Goal: Find contact information: Find contact information

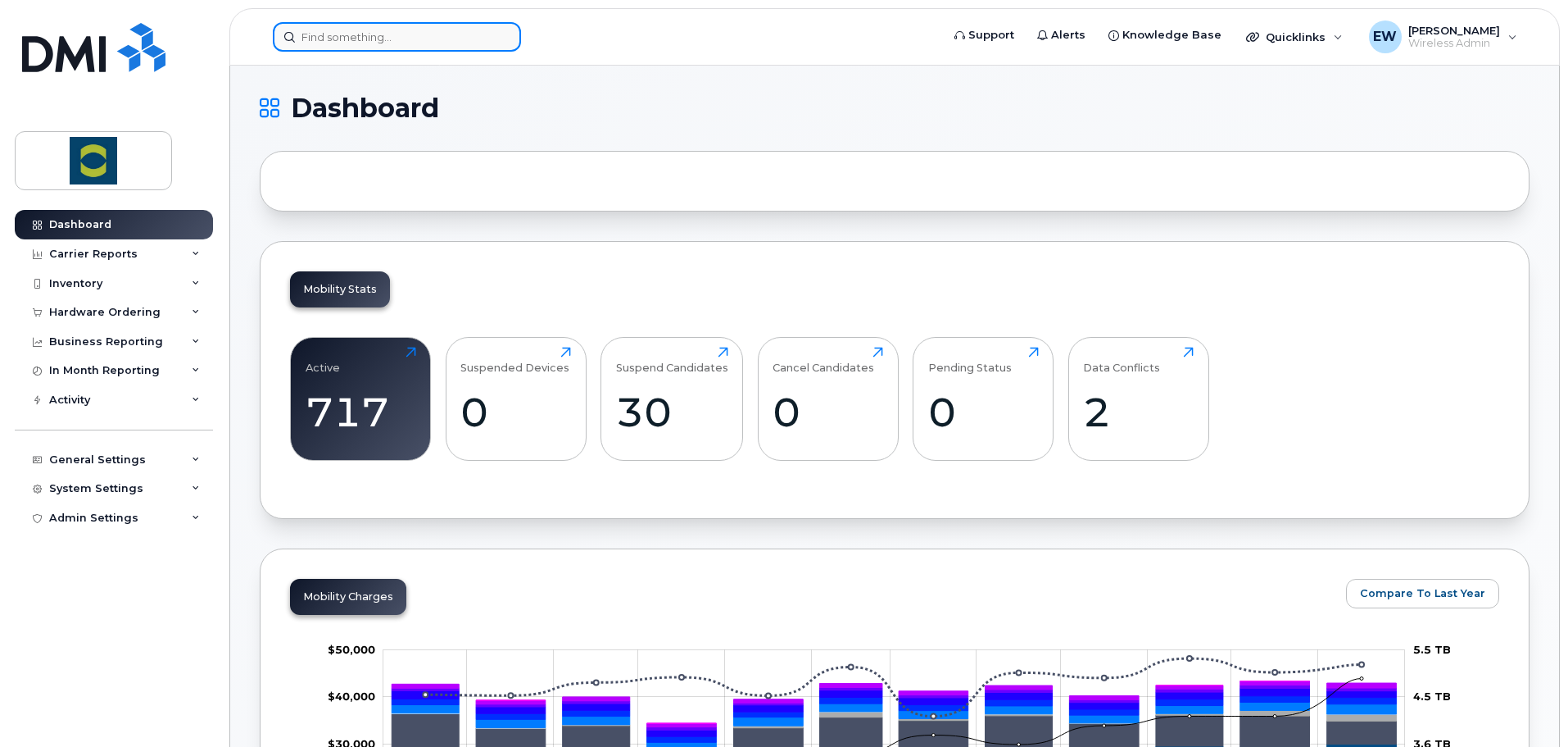
click at [430, 43] on input at bounding box center [396, 37] width 249 height 30
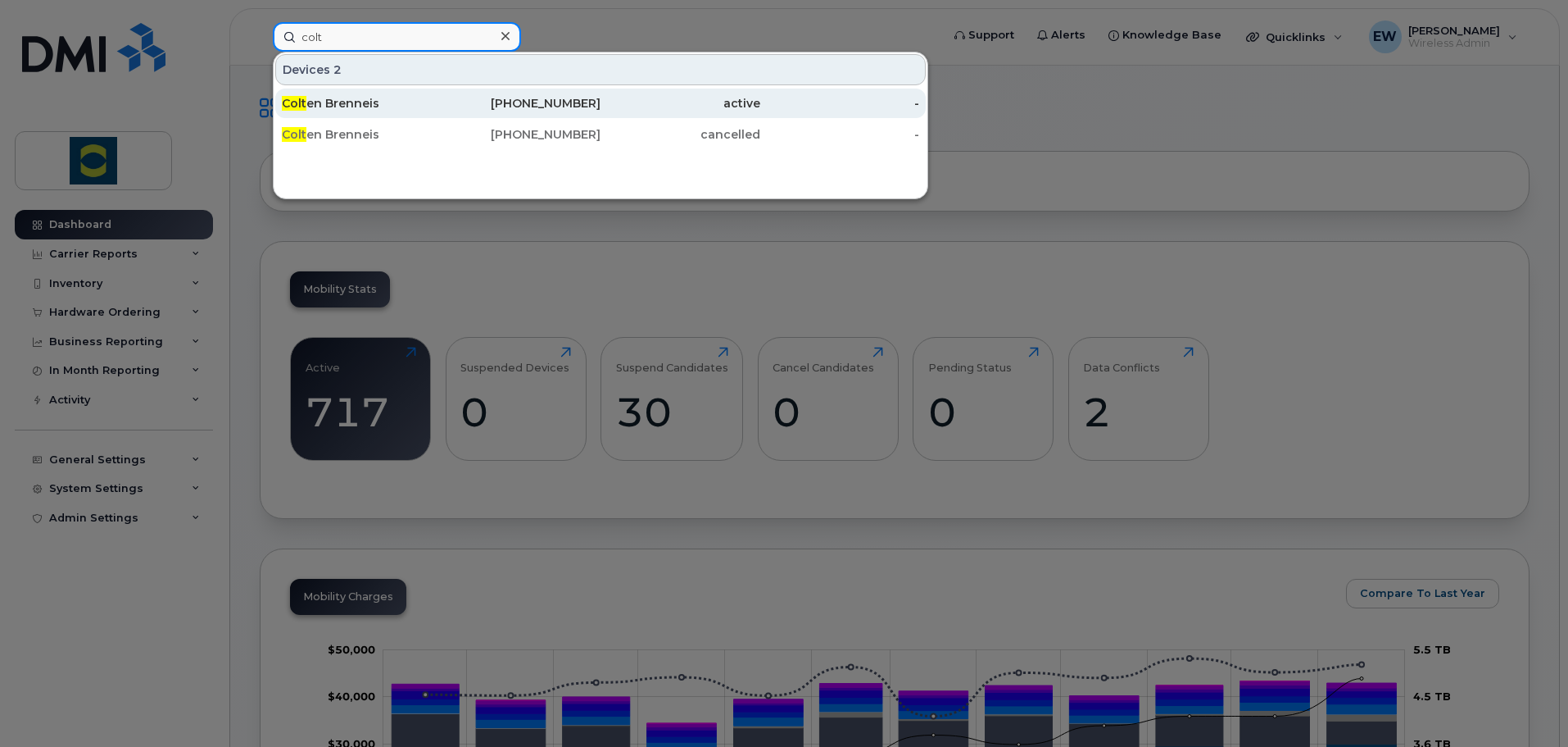
type input "colt"
click at [417, 112] on div "Colt en Brenneis" at bounding box center [361, 104] width 160 height 30
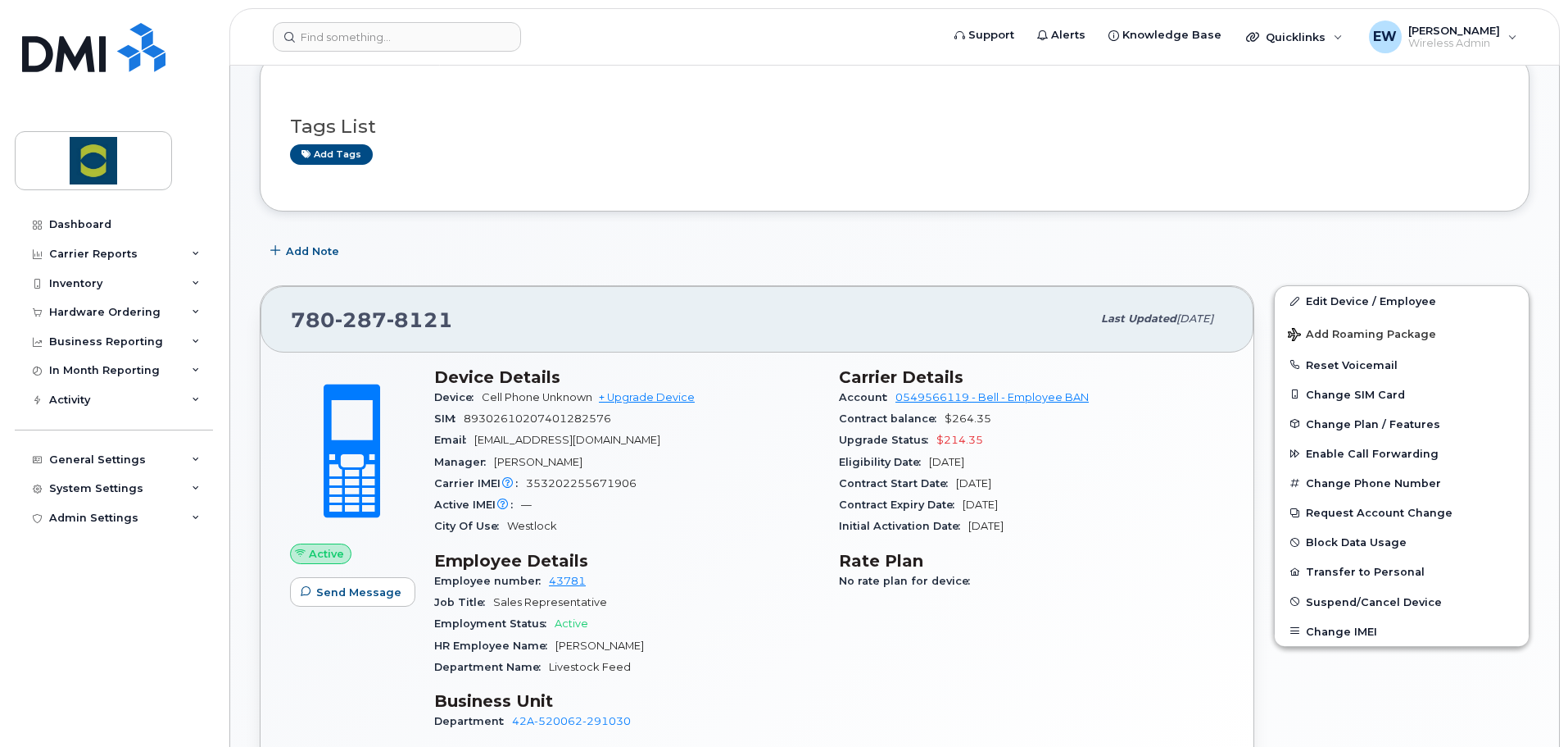
scroll to position [328, 0]
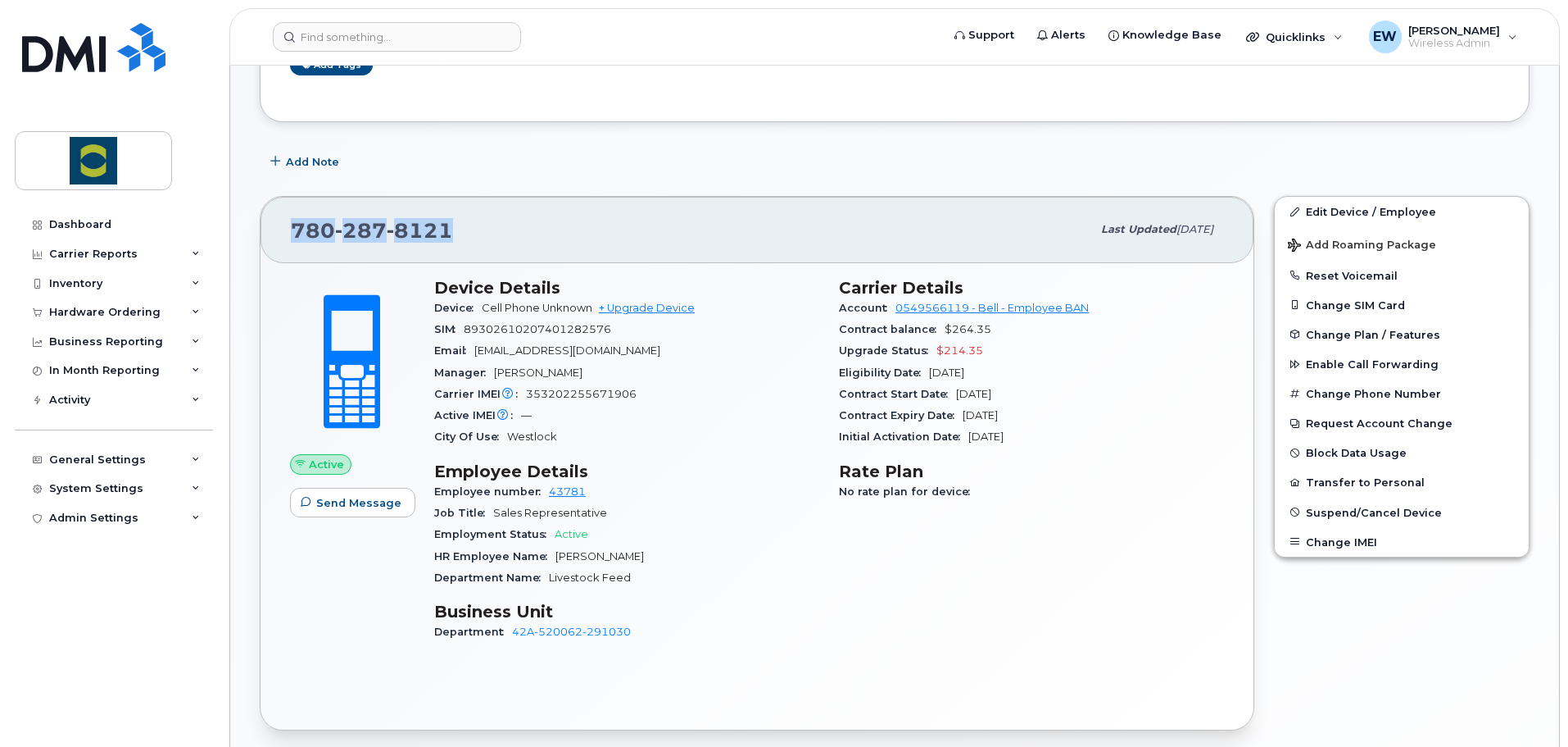
drag, startPoint x: 293, startPoint y: 232, endPoint x: 443, endPoint y: 237, distance: 150.1
click at [443, 237] on span "[PHONE_NUMBER]" at bounding box center [371, 230] width 162 height 25
click at [552, 232] on div "[PHONE_NUMBER]" at bounding box center [691, 230] width 800 height 34
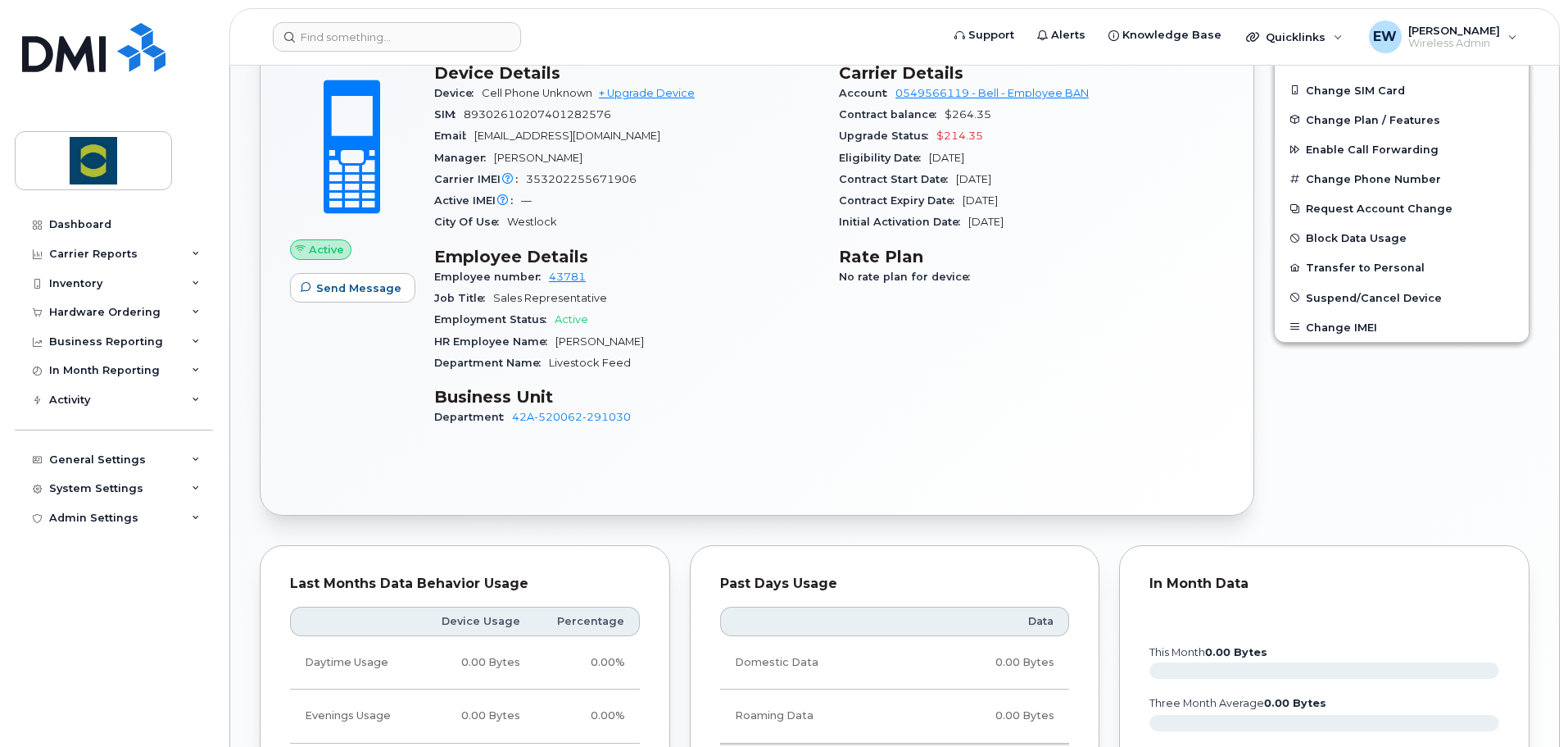
scroll to position [236, 0]
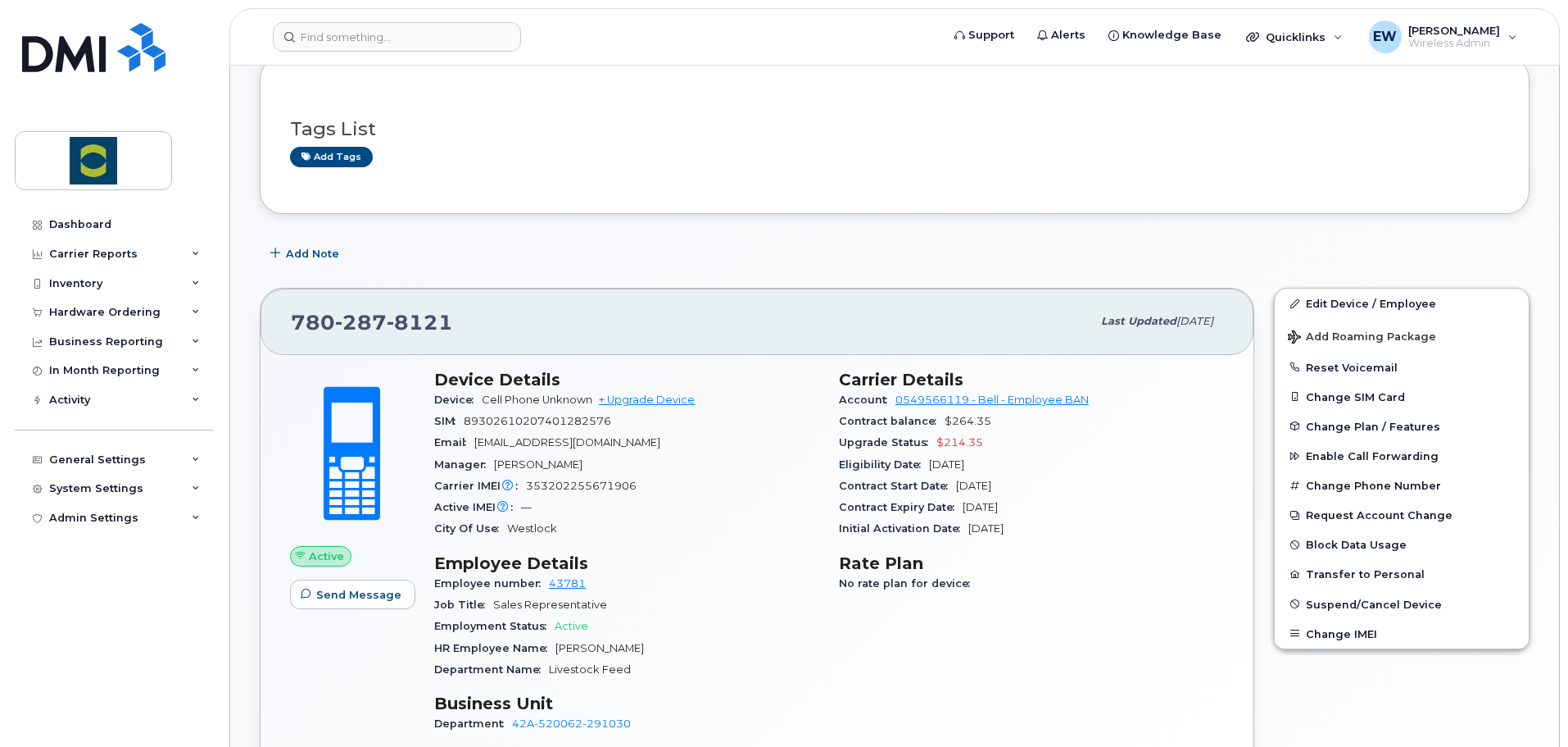
click at [655, 608] on div "Job Title Sales Representative" at bounding box center [627, 604] width 385 height 21
drag, startPoint x: 293, startPoint y: 323, endPoint x: 469, endPoint y: 321, distance: 176.0
click at [469, 321] on div "[PHONE_NUMBER]" at bounding box center [691, 321] width 800 height 34
click at [466, 328] on div "[PHONE_NUMBER]" at bounding box center [691, 321] width 800 height 34
drag, startPoint x: 445, startPoint y: 325, endPoint x: 288, endPoint y: 329, distance: 157.1
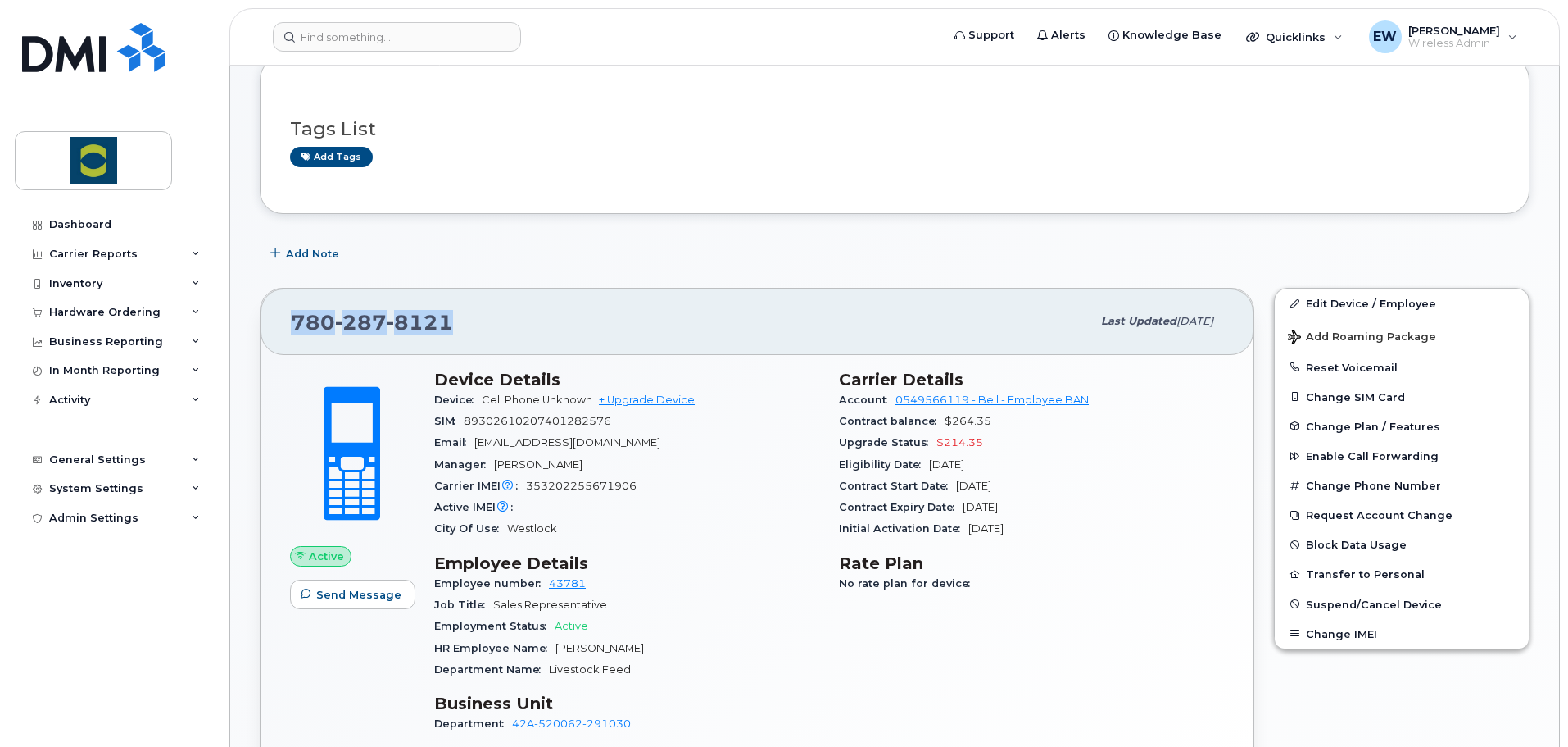
click at [289, 329] on div "780 287 8121 Last updated Sep 17, 2025" at bounding box center [757, 322] width 993 height 66
click at [288, 329] on div "780 287 8121 Last updated Sep 17, 2025" at bounding box center [757, 322] width 993 height 66
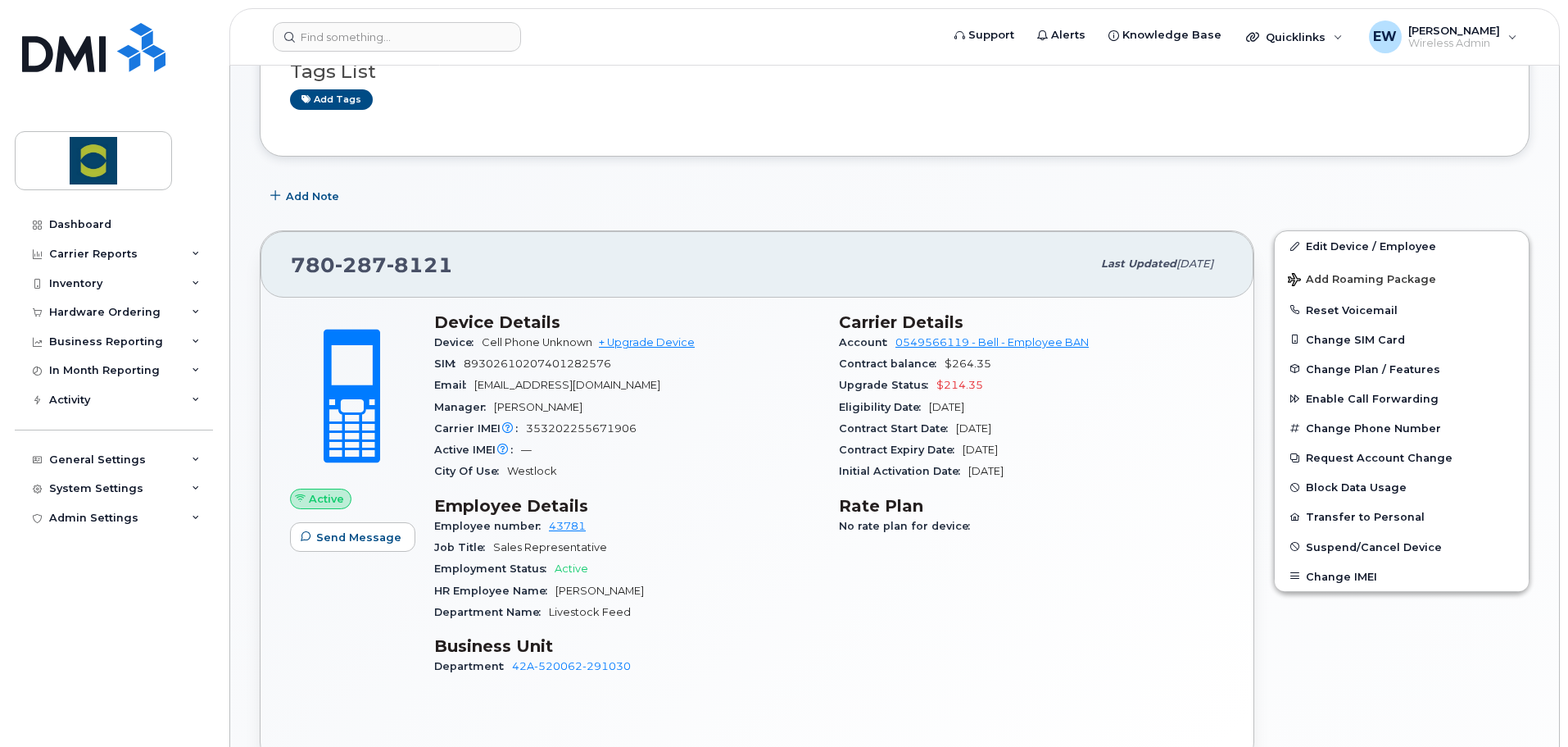
scroll to position [318, 0]
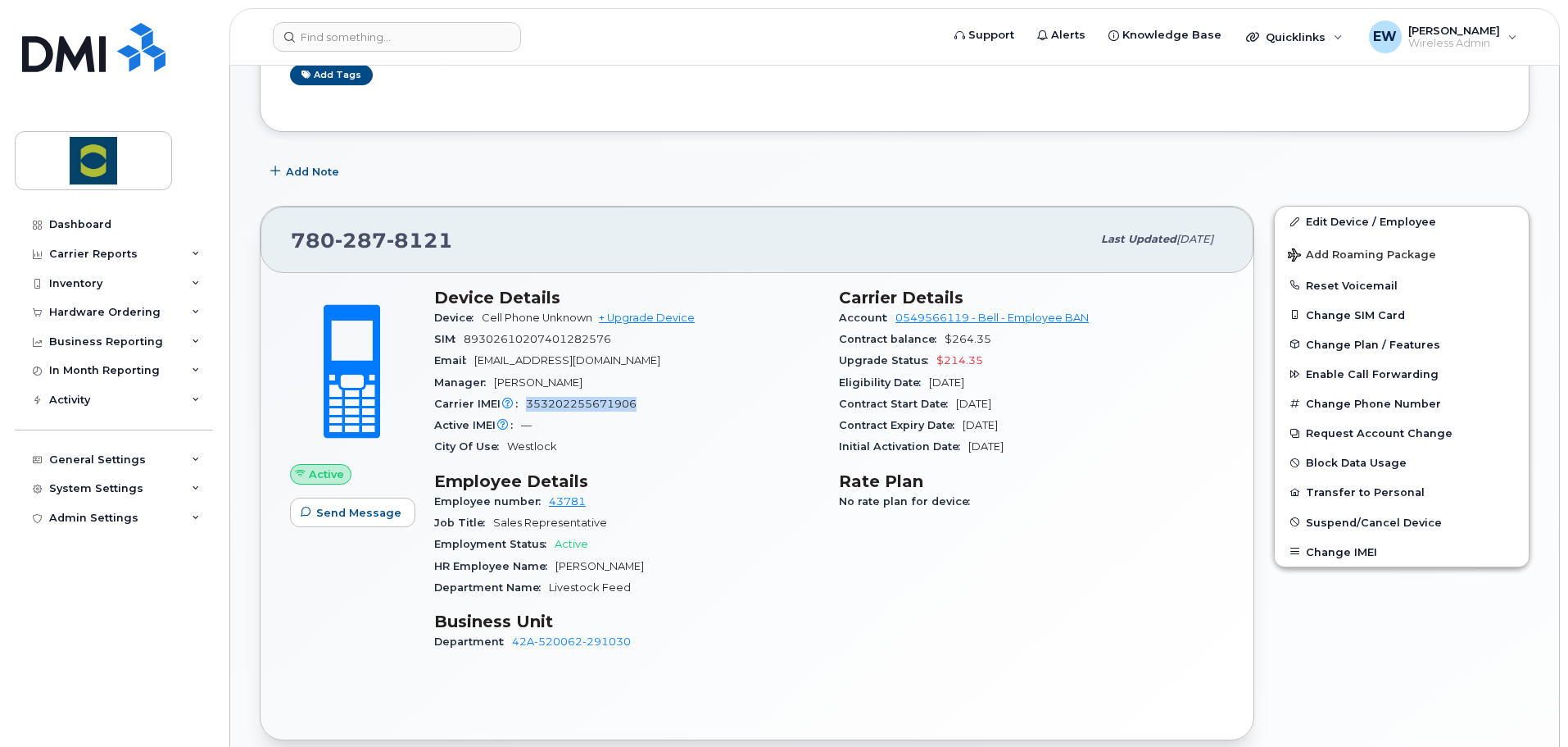
drag, startPoint x: 526, startPoint y: 404, endPoint x: 645, endPoint y: 406, distance: 119.0
click at [645, 406] on div "Carrier IMEI Carrier IMEI is reported during the last billing cycle or change o…" at bounding box center [627, 403] width 385 height 21
click at [642, 409] on div "Carrier IMEI Carrier IMEI is reported during the last billing cycle or change o…" at bounding box center [627, 403] width 385 height 21
drag, startPoint x: 632, startPoint y: 404, endPoint x: 528, endPoint y: 407, distance: 104.0
click at [528, 407] on span "353202255671906" at bounding box center [581, 403] width 111 height 12
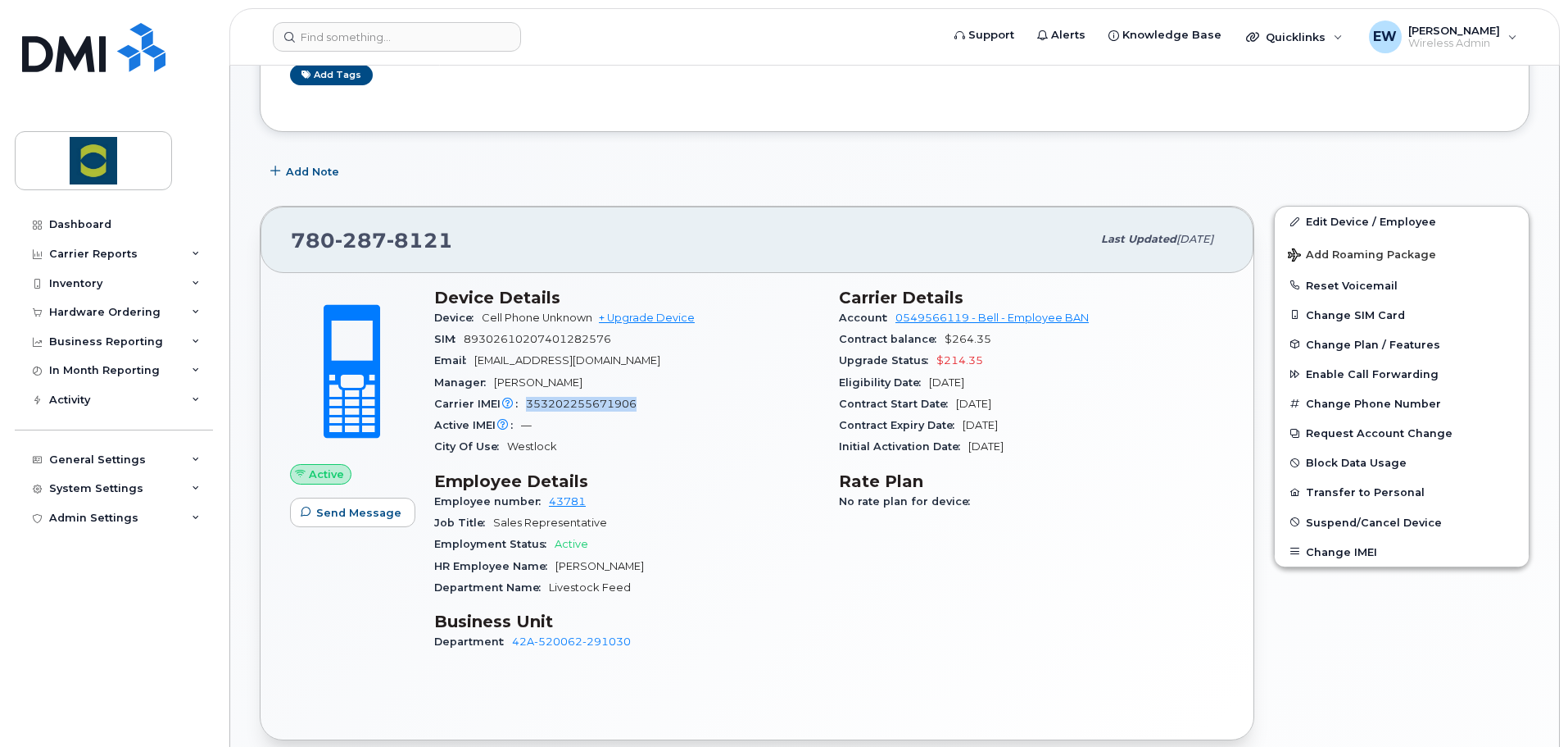
click at [527, 407] on span "353202255671906" at bounding box center [581, 403] width 111 height 12
drag, startPoint x: 527, startPoint y: 404, endPoint x: 634, endPoint y: 408, distance: 107.1
click at [634, 408] on span "353202255671906" at bounding box center [581, 403] width 111 height 12
click at [636, 407] on div "Carrier IMEI Carrier IMEI is reported during the last billing cycle or change o…" at bounding box center [627, 403] width 385 height 21
drag, startPoint x: 636, startPoint y: 404, endPoint x: 527, endPoint y: 408, distance: 109.1
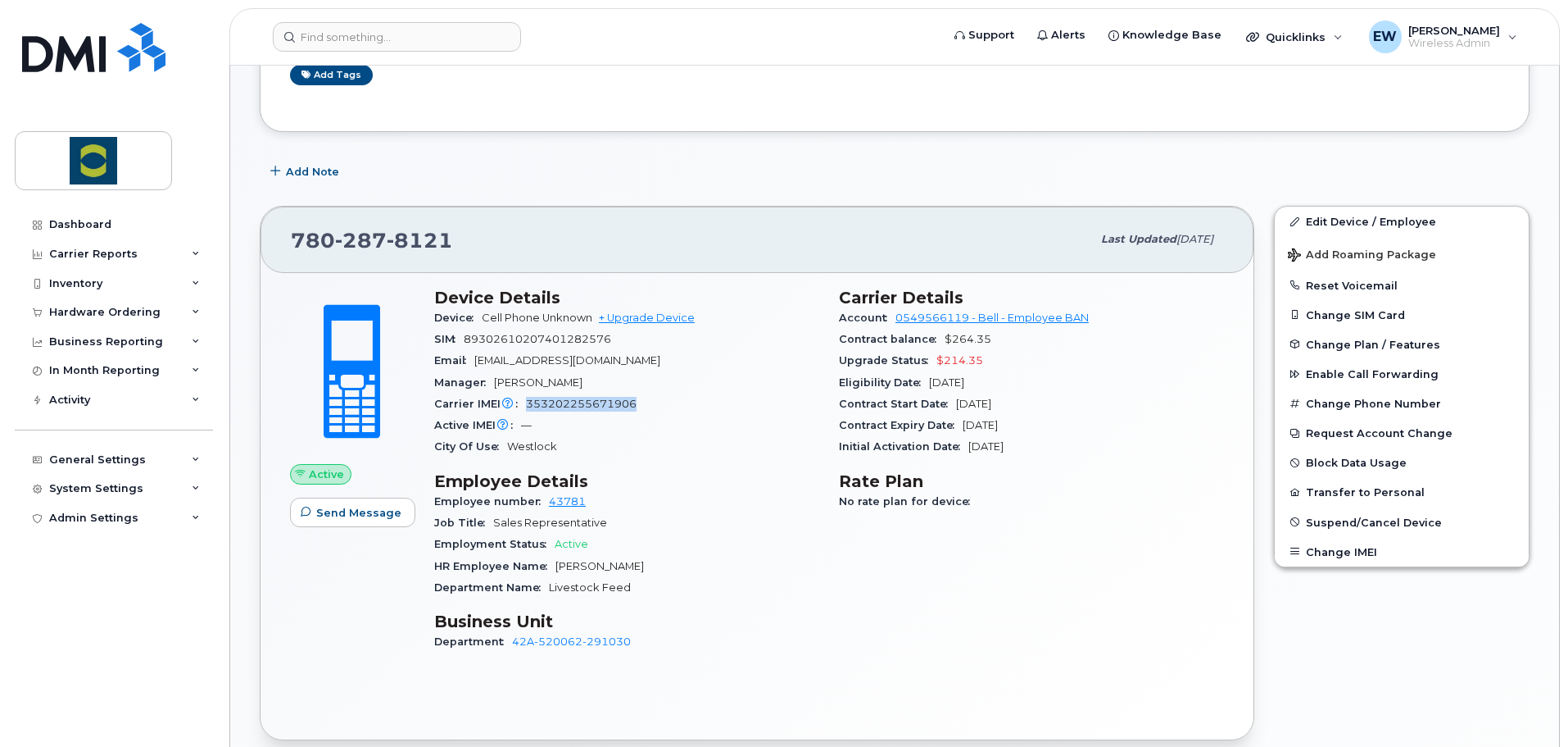
click at [527, 408] on div "Carrier IMEI Carrier IMEI is reported during the last billing cycle or change o…" at bounding box center [627, 403] width 385 height 21
click at [533, 408] on span "353202255671906" at bounding box center [581, 403] width 111 height 12
drag, startPoint x: 527, startPoint y: 405, endPoint x: 637, endPoint y: 409, distance: 110.1
click at [637, 409] on div "Carrier IMEI Carrier IMEI is reported during the last billing cycle or change o…" at bounding box center [627, 403] width 385 height 21
click at [640, 403] on div "Carrier IMEI Carrier IMEI is reported during the last billing cycle or change o…" at bounding box center [627, 403] width 385 height 21
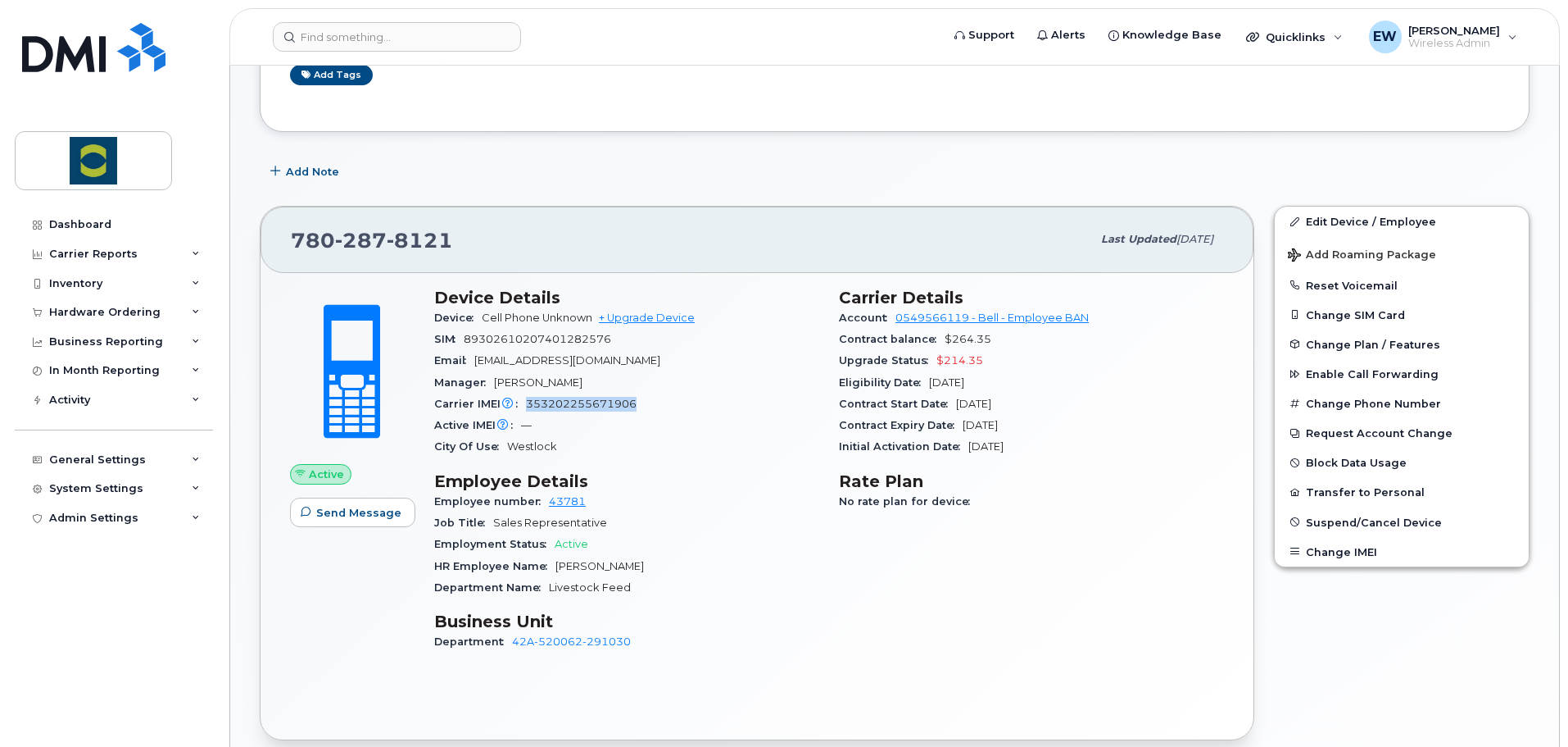
drag, startPoint x: 528, startPoint y: 401, endPoint x: 636, endPoint y: 402, distance: 108.0
click at [636, 402] on div "Carrier IMEI Carrier IMEI is reported during the last billing cycle or change o…" at bounding box center [627, 403] width 385 height 21
drag, startPoint x: 556, startPoint y: 566, endPoint x: 637, endPoint y: 564, distance: 81.0
click at [637, 564] on span "Colten Brenneis" at bounding box center [599, 565] width 89 height 12
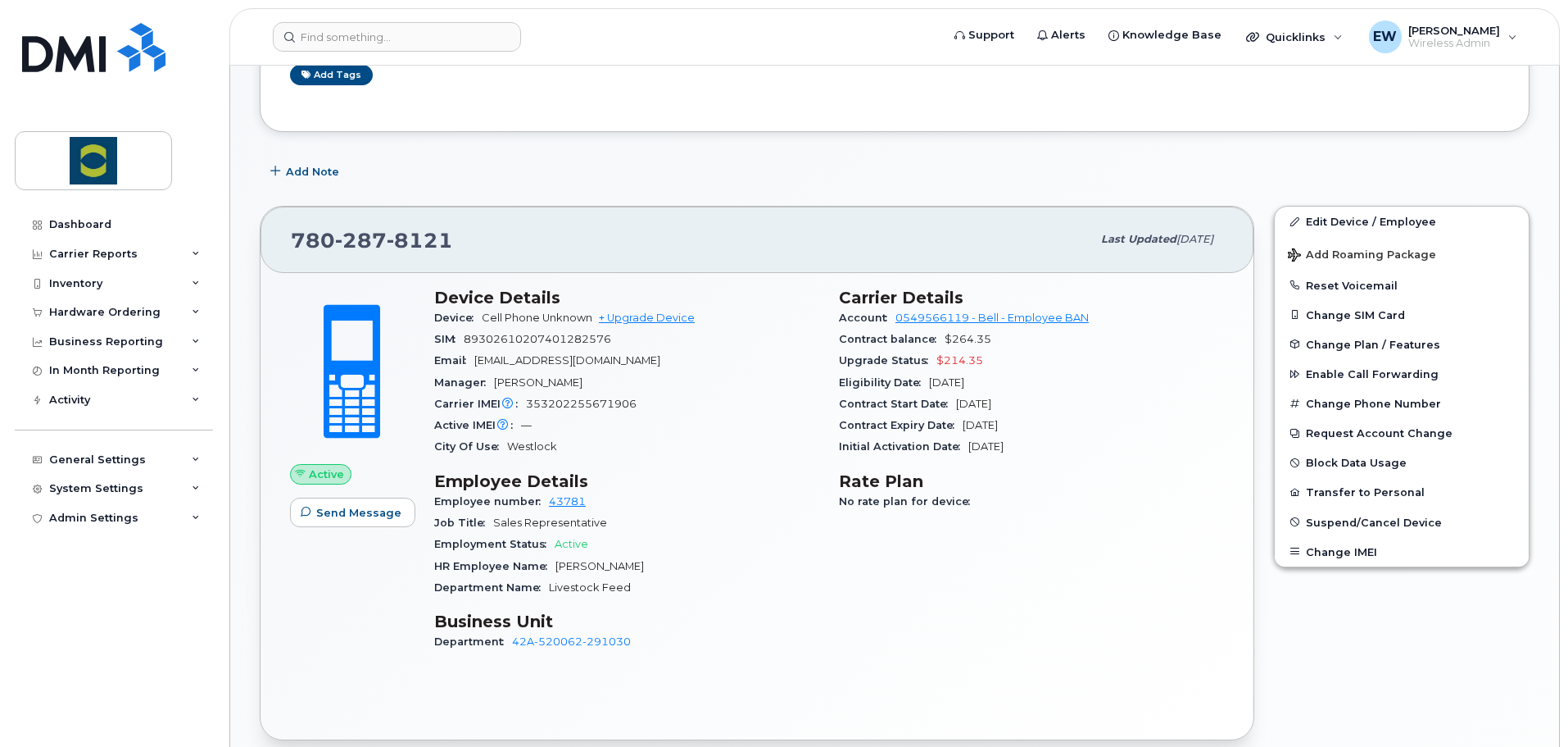
copy span "Colten Brenneis"
click at [721, 623] on h3 "Business Unit" at bounding box center [627, 621] width 385 height 20
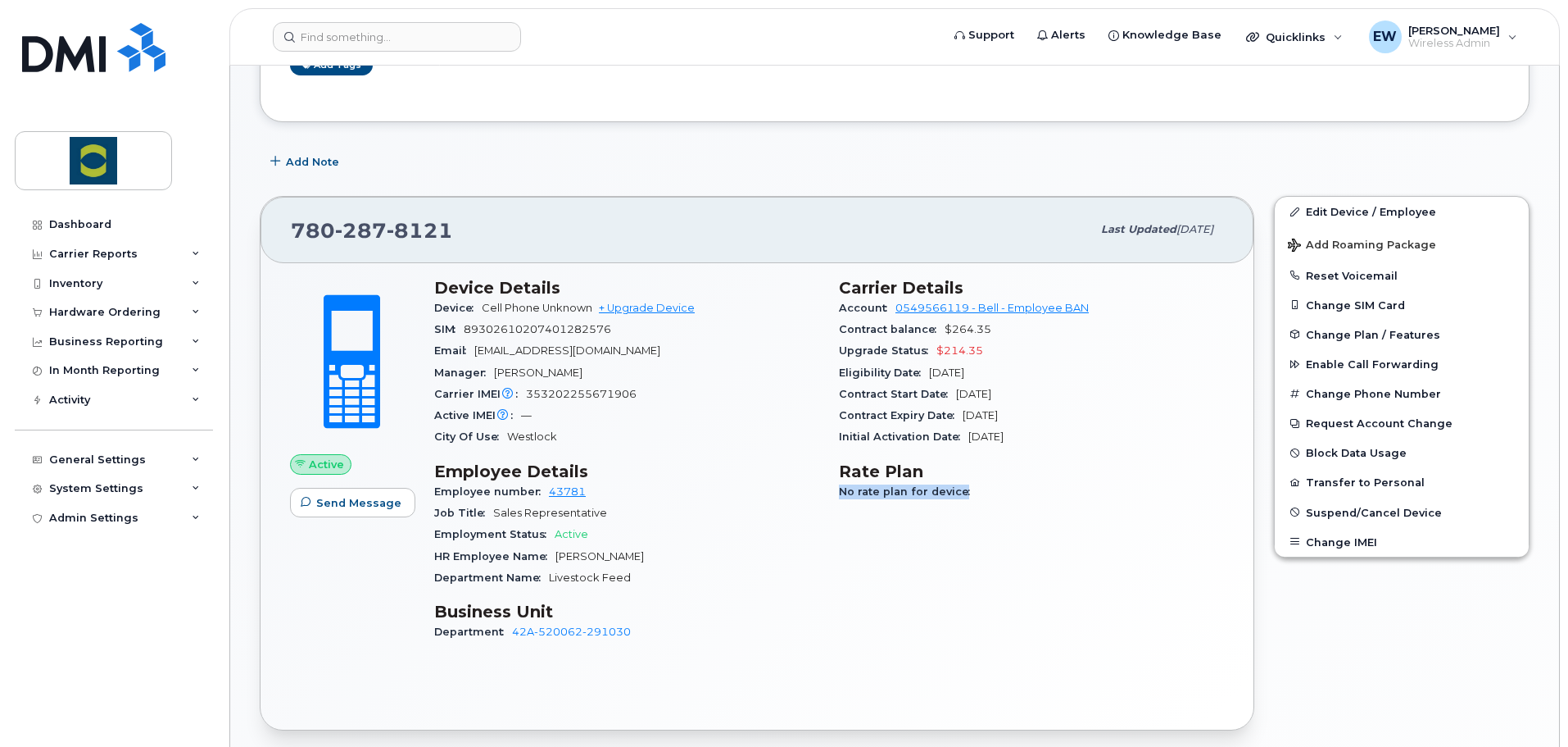
drag, startPoint x: 963, startPoint y: 496, endPoint x: 842, endPoint y: 493, distance: 121.0
click at [842, 493] on span "No rate plan for device" at bounding box center [907, 491] width 139 height 12
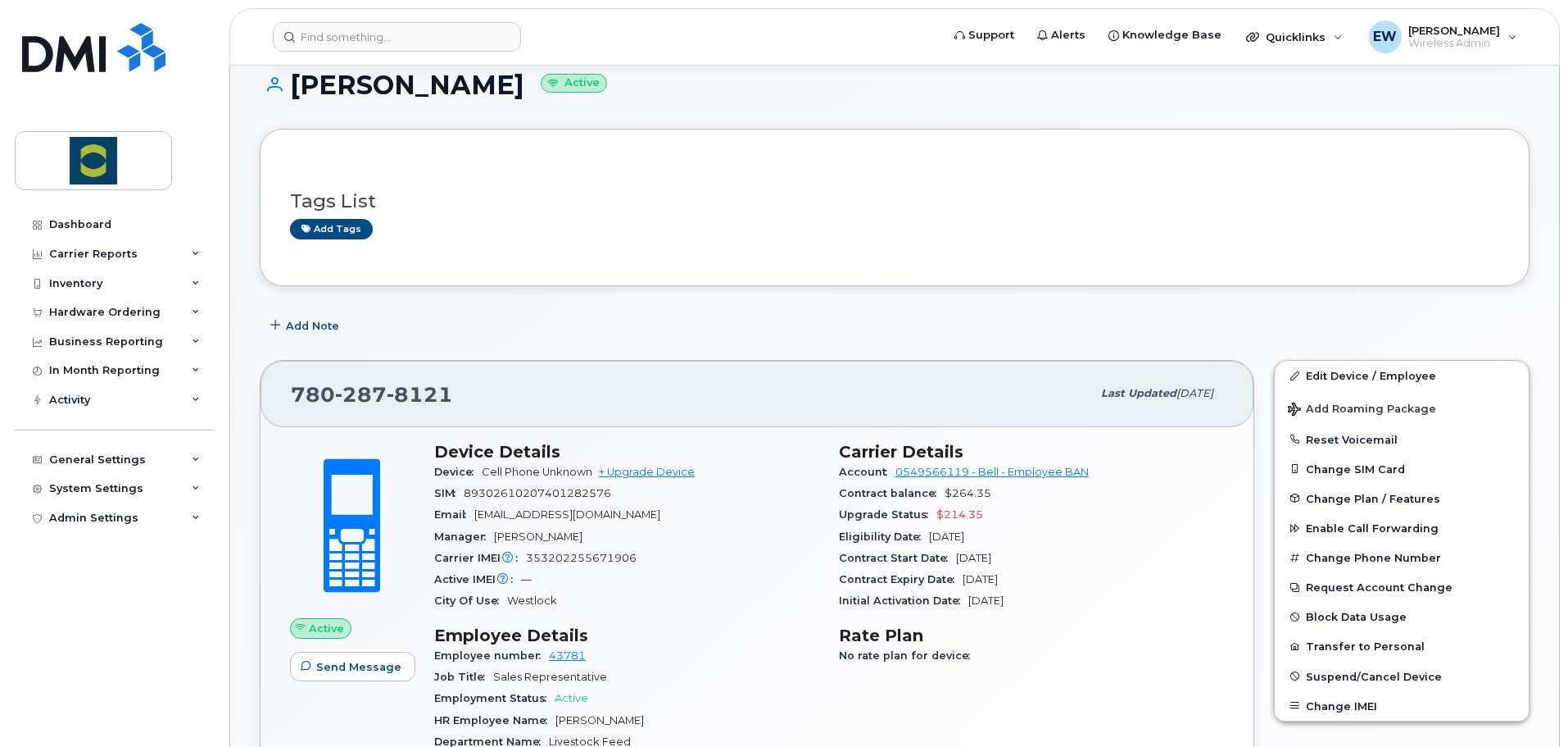
click at [814, 600] on div "City Of Use Westlock" at bounding box center [627, 600] width 385 height 21
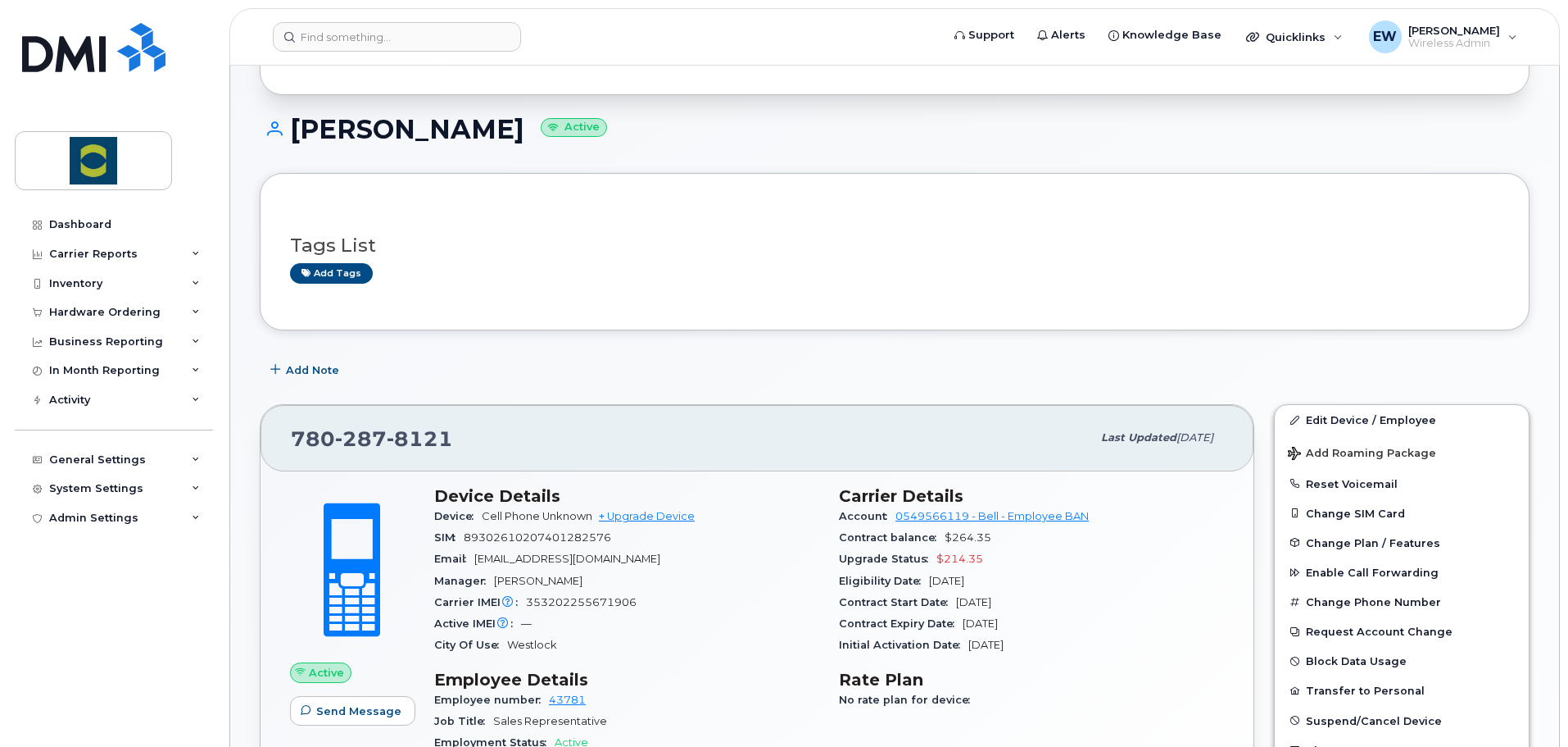
scroll to position [0, 0]
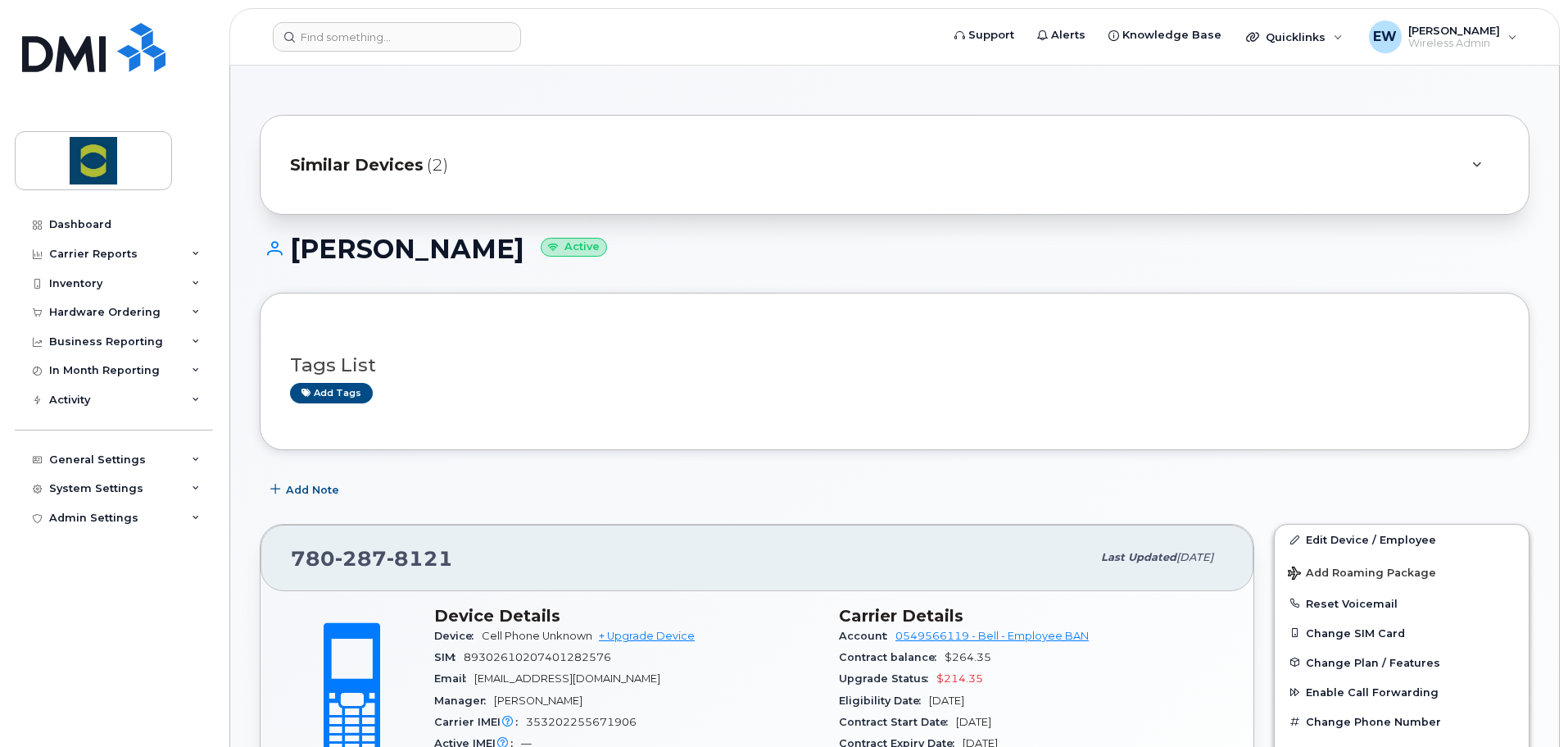
drag, startPoint x: 511, startPoint y: 250, endPoint x: 295, endPoint y: 252, distance: 216.0
click at [295, 252] on h1 "Colten Brenneis Active" at bounding box center [894, 249] width 1270 height 29
click at [299, 255] on h1 "Colten Brenneis Active" at bounding box center [894, 249] width 1270 height 29
drag, startPoint x: 296, startPoint y: 250, endPoint x: 520, endPoint y: 242, distance: 224.1
click at [520, 242] on h1 "Colten Brenneis Active" at bounding box center [894, 249] width 1270 height 29
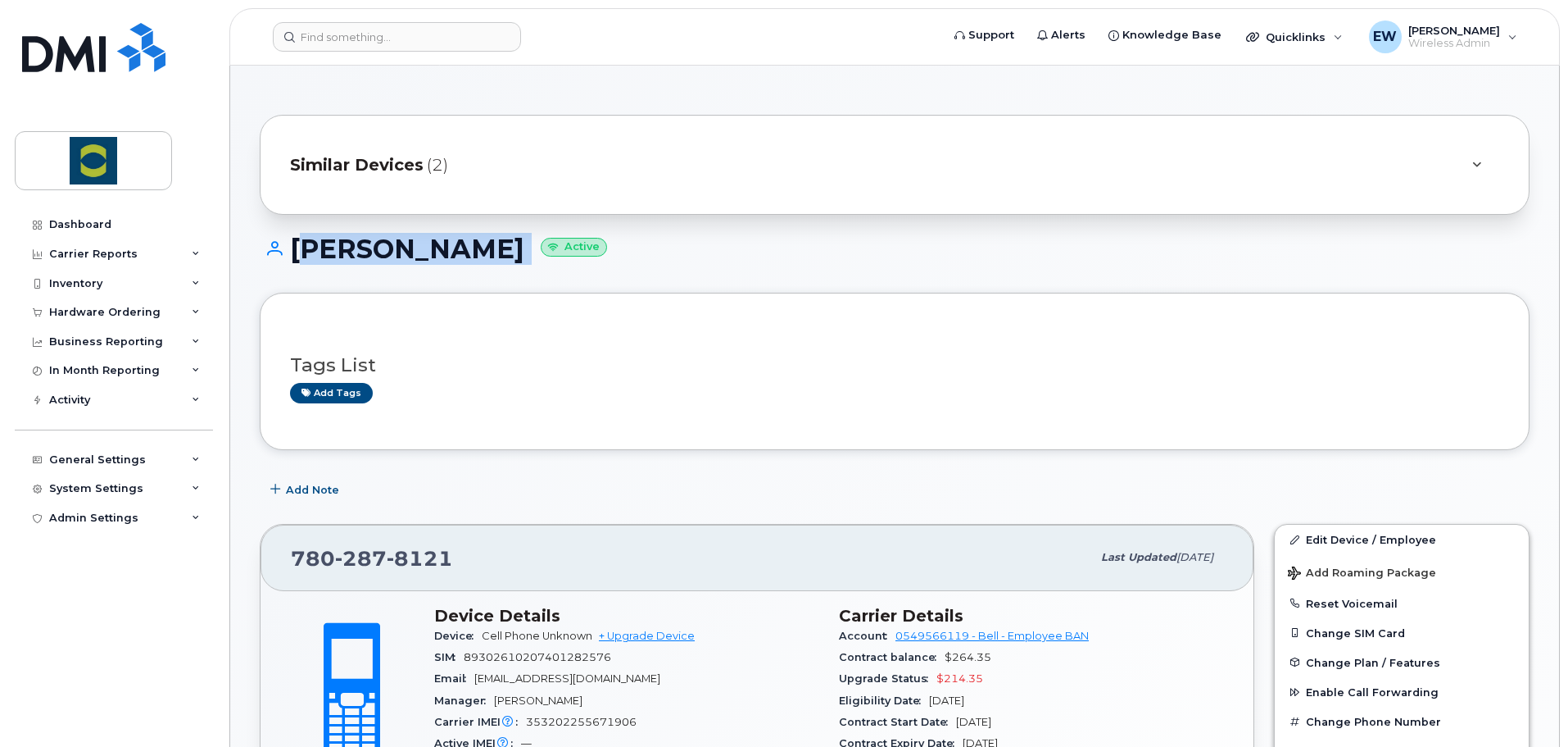
click at [512, 254] on h1 "Colten Brenneis Active" at bounding box center [894, 249] width 1270 height 29
drag, startPoint x: 507, startPoint y: 254, endPoint x: 288, endPoint y: 249, distance: 219.1
click at [288, 249] on h1 "Colten Brenneis Active" at bounding box center [894, 249] width 1270 height 29
click at [303, 251] on h1 "Colten Brenneis Active" at bounding box center [894, 249] width 1270 height 29
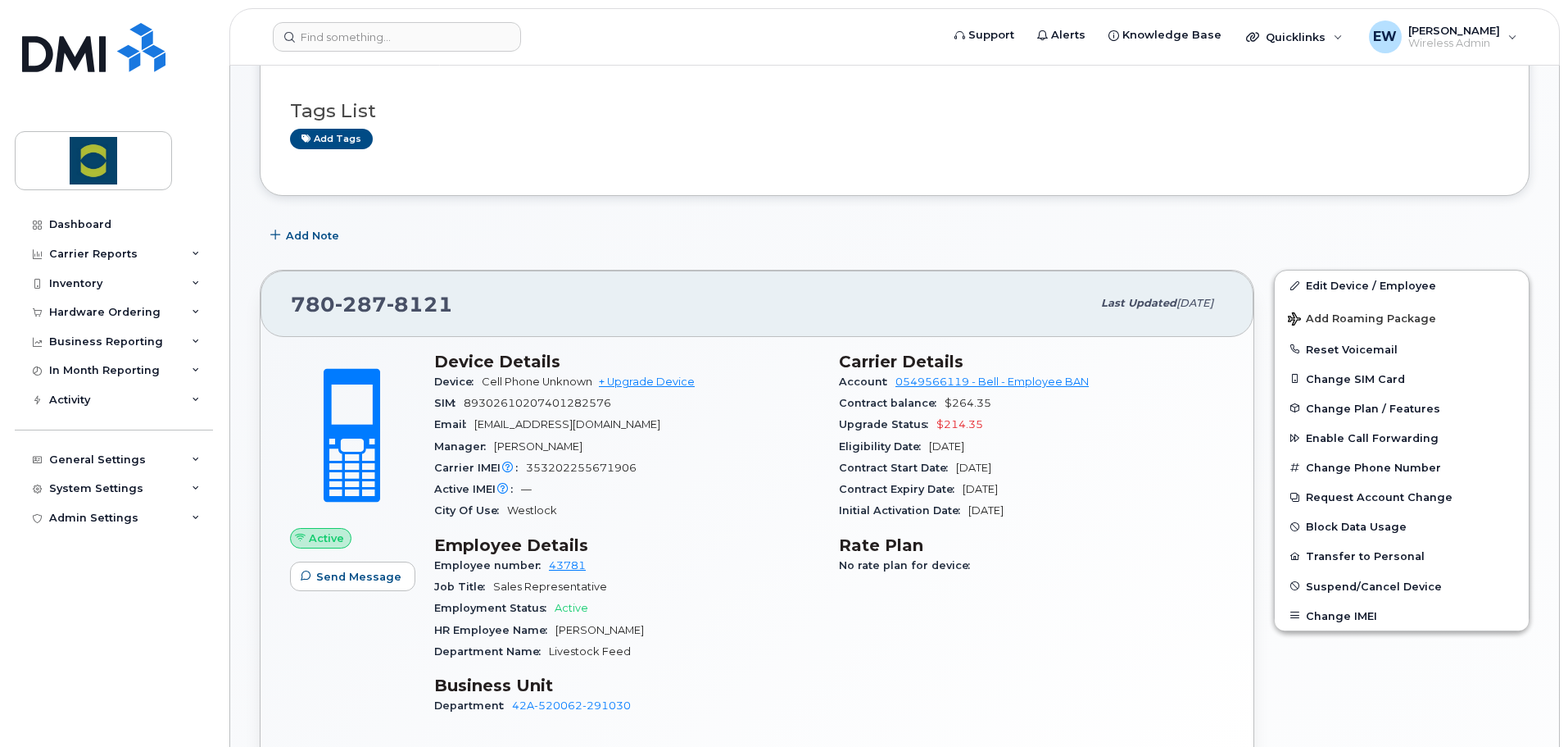
scroll to position [236, 0]
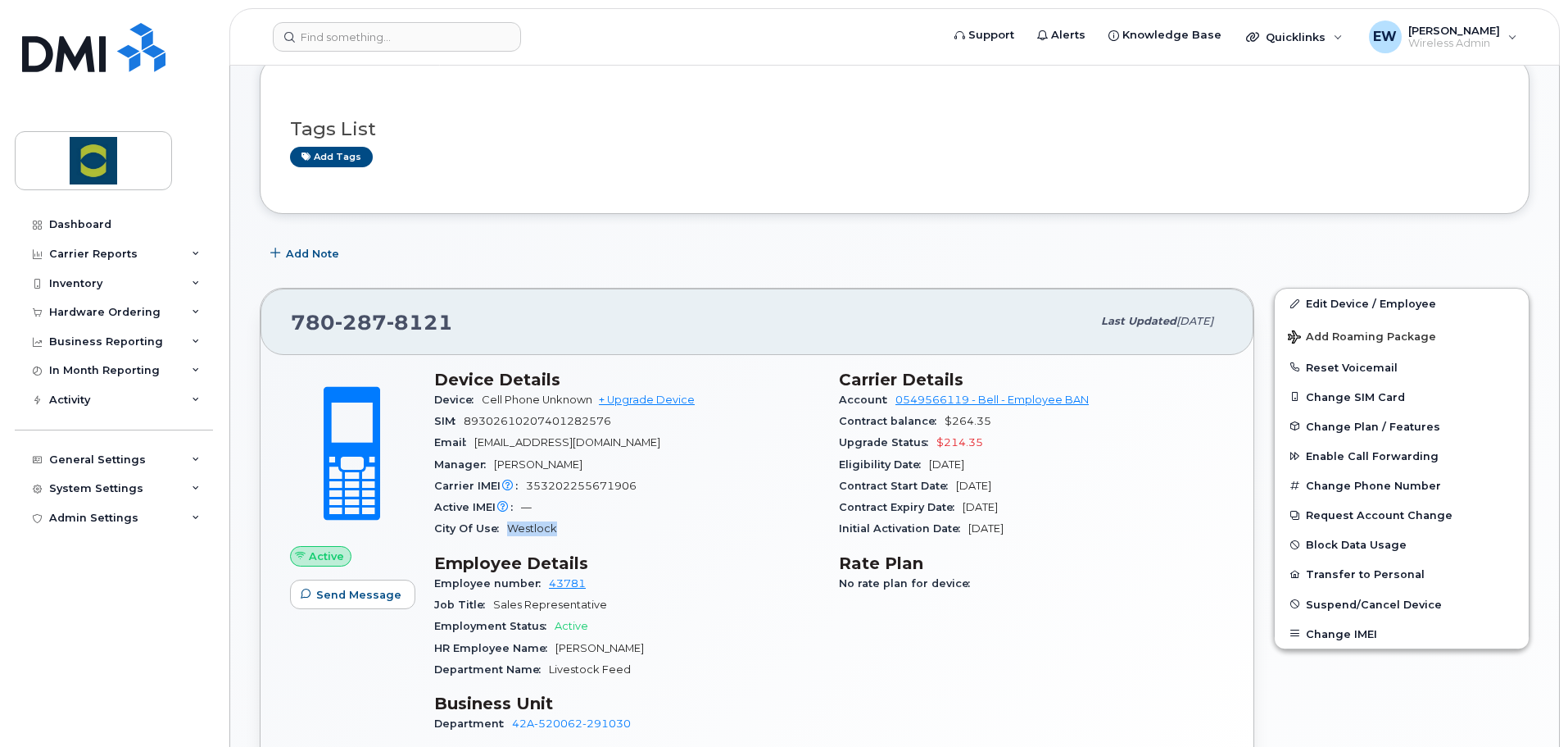
drag, startPoint x: 554, startPoint y: 530, endPoint x: 509, endPoint y: 528, distance: 45.0
click at [509, 528] on span "Westlock" at bounding box center [532, 528] width 50 height 12
click at [504, 549] on div "Device Details Device Cell Phone Unknown + Upgrade Device SIM 89302610207401282…" at bounding box center [626, 558] width 404 height 398
drag, startPoint x: 507, startPoint y: 528, endPoint x: 559, endPoint y: 529, distance: 52.0
click at [559, 529] on div "City Of Use Westlock" at bounding box center [627, 528] width 385 height 21
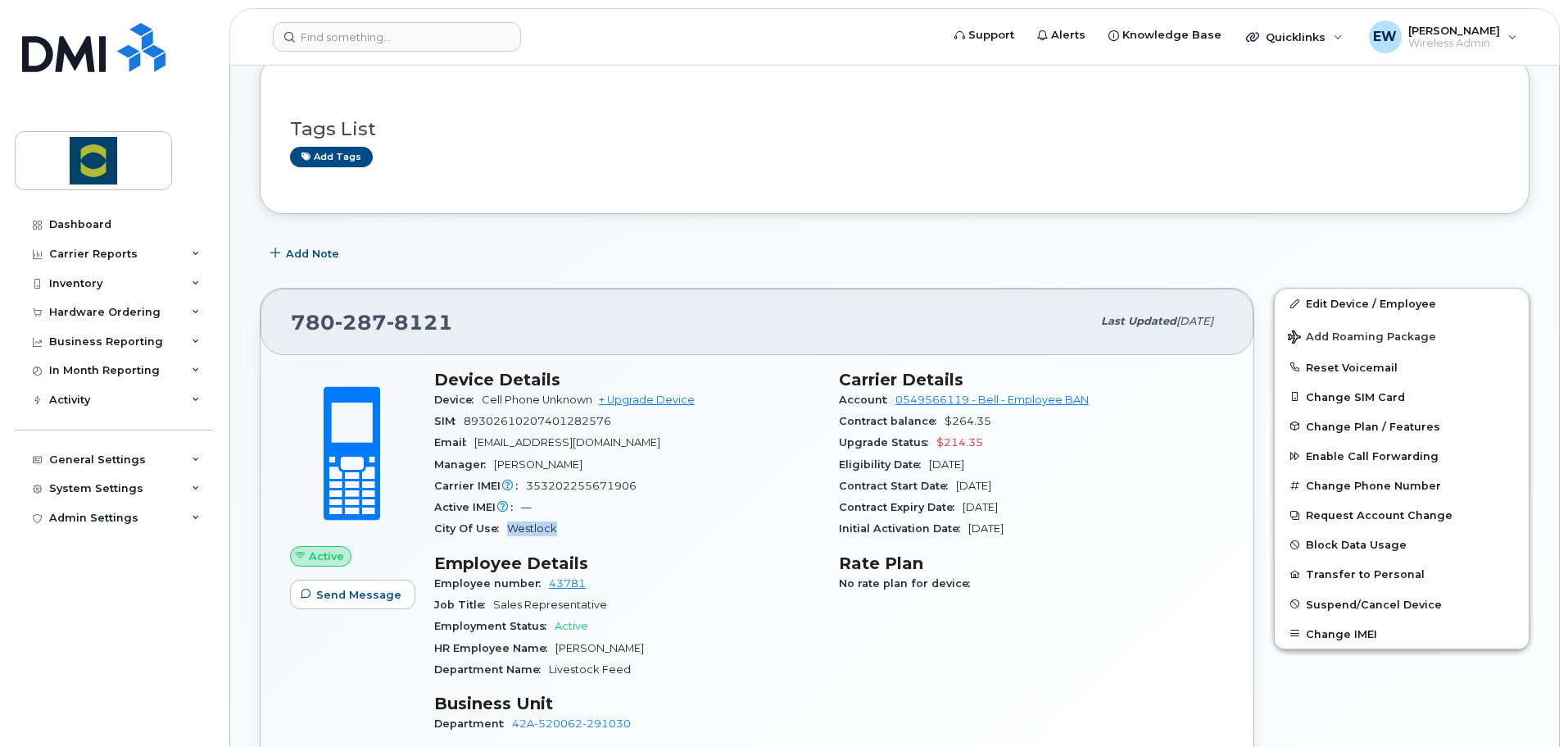
click at [559, 529] on div "City Of Use Westlock" at bounding box center [627, 528] width 385 height 21
drag, startPoint x: 507, startPoint y: 530, endPoint x: 553, endPoint y: 524, distance: 46.4
click at [553, 524] on span "Westlock" at bounding box center [532, 528] width 50 height 12
click at [557, 525] on div "City Of Use Westlock" at bounding box center [627, 528] width 385 height 21
click at [536, 557] on h3 "Employee Details" at bounding box center [627, 563] width 385 height 20
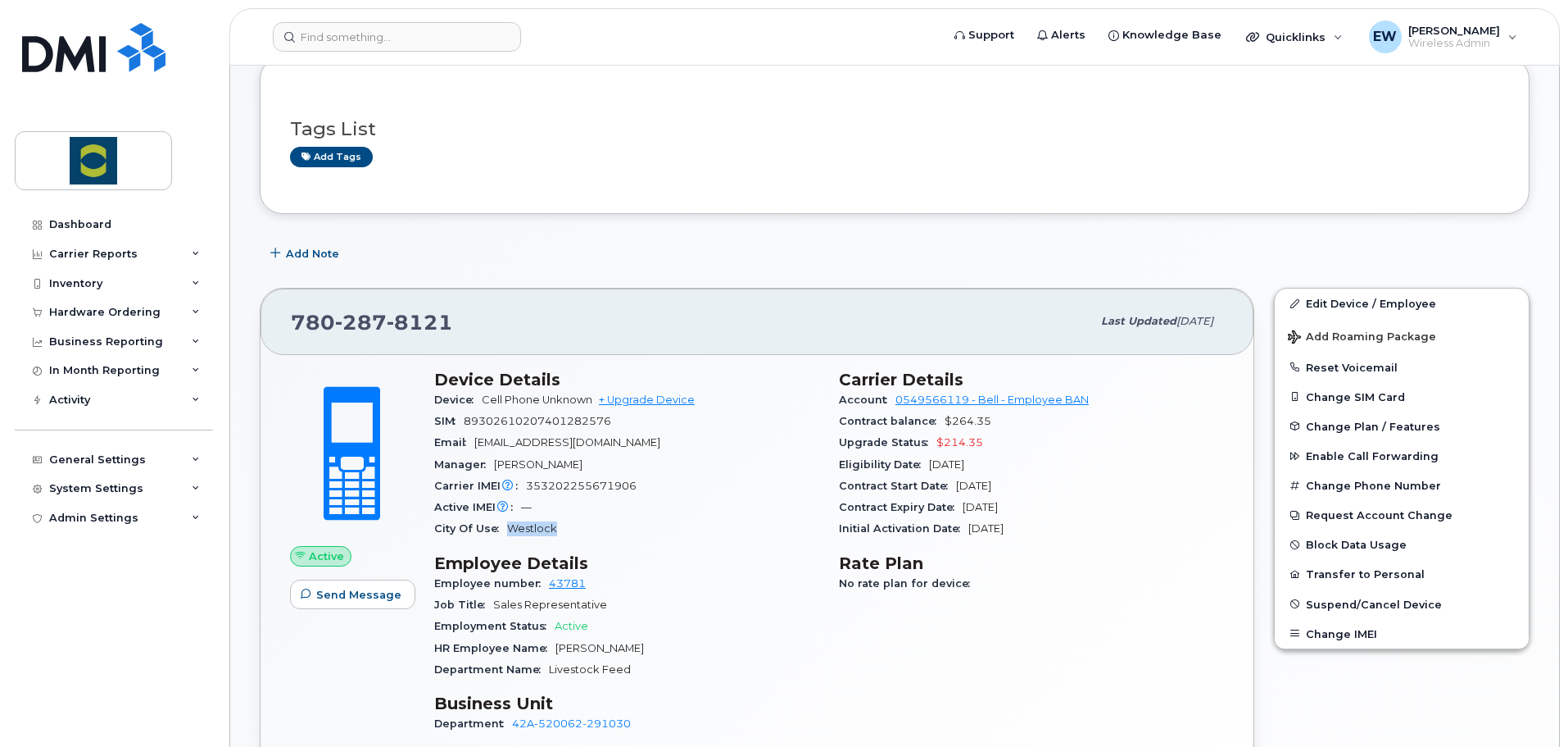
drag, startPoint x: 509, startPoint y: 527, endPoint x: 562, endPoint y: 527, distance: 53.0
click at [562, 527] on div "City Of Use Westlock" at bounding box center [627, 528] width 385 height 21
drag, startPoint x: 574, startPoint y: 535, endPoint x: 623, endPoint y: 568, distance: 59.1
click at [575, 535] on div "City Of Use Westlock" at bounding box center [627, 528] width 385 height 21
click at [825, 647] on div "Device Details Device Cell Phone Unknown + Upgrade Device SIM 89302610207401282…" at bounding box center [626, 558] width 404 height 398
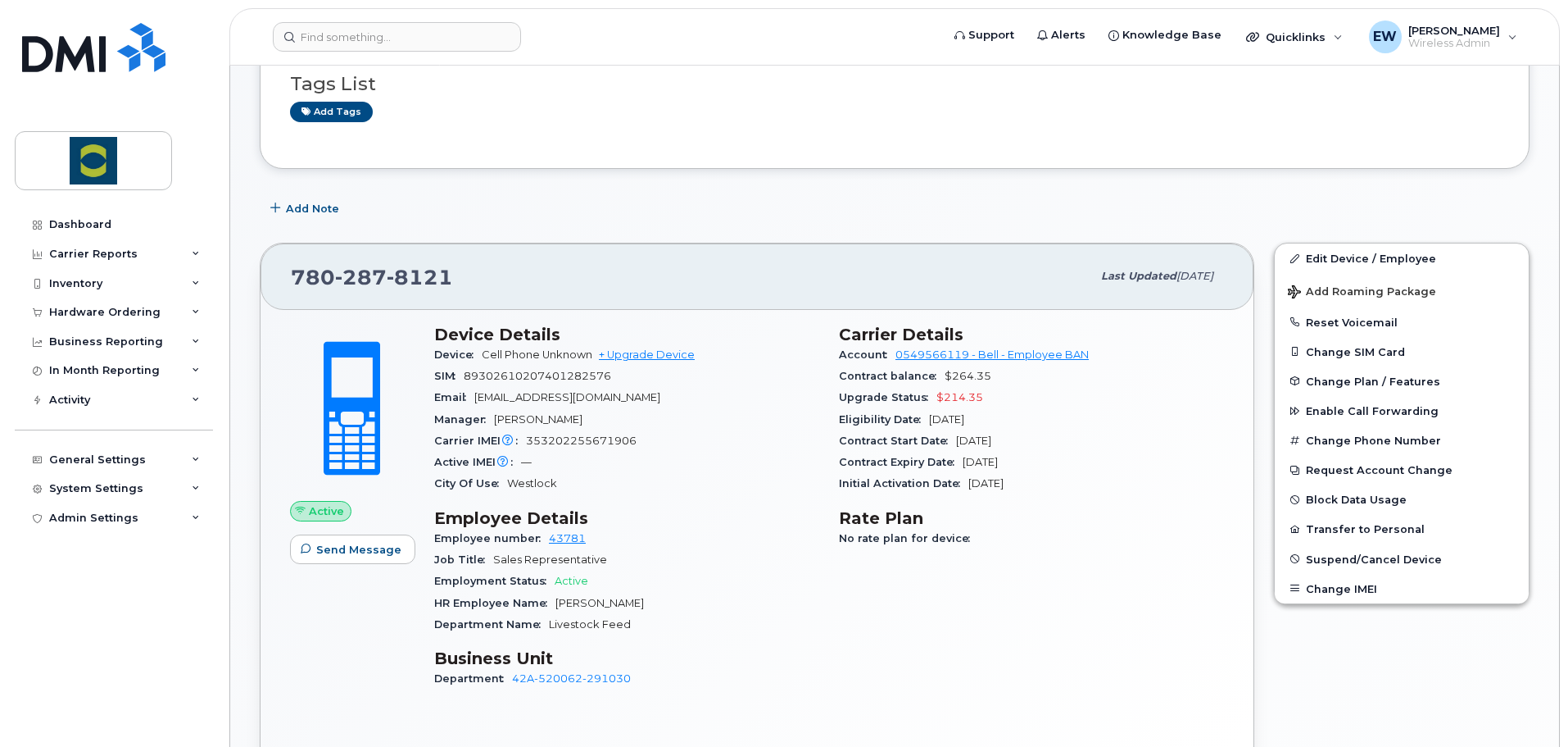
scroll to position [318, 0]
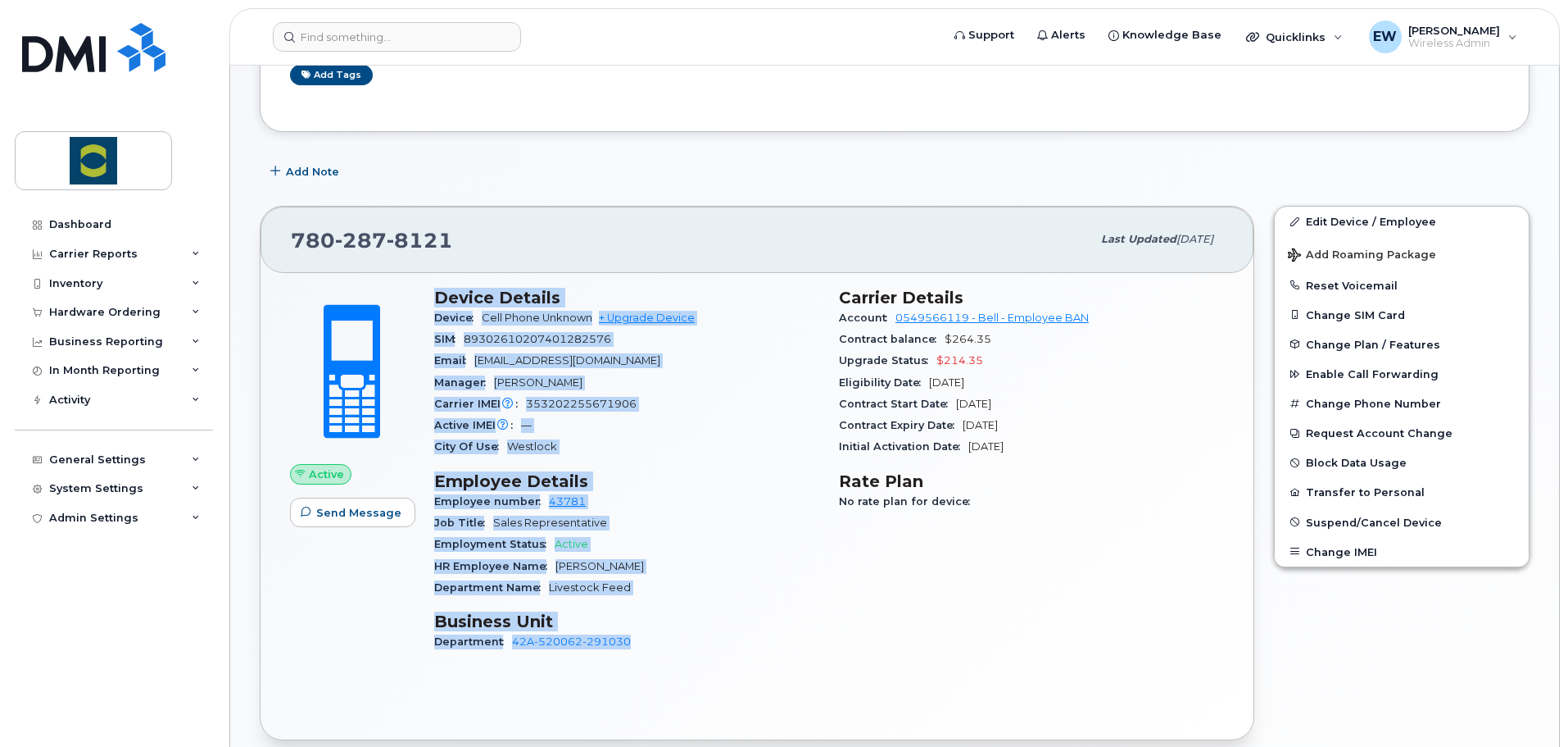
drag, startPoint x: 646, startPoint y: 644, endPoint x: 438, endPoint y: 303, distance: 399.4
click at [438, 303] on div "Device Details Device Cell Phone Unknown + Upgrade Device SIM 89302610207401282…" at bounding box center [626, 476] width 404 height 398
click at [725, 408] on div "Carrier IMEI Carrier IMEI is reported during the last billing cycle or change o…" at bounding box center [627, 403] width 385 height 21
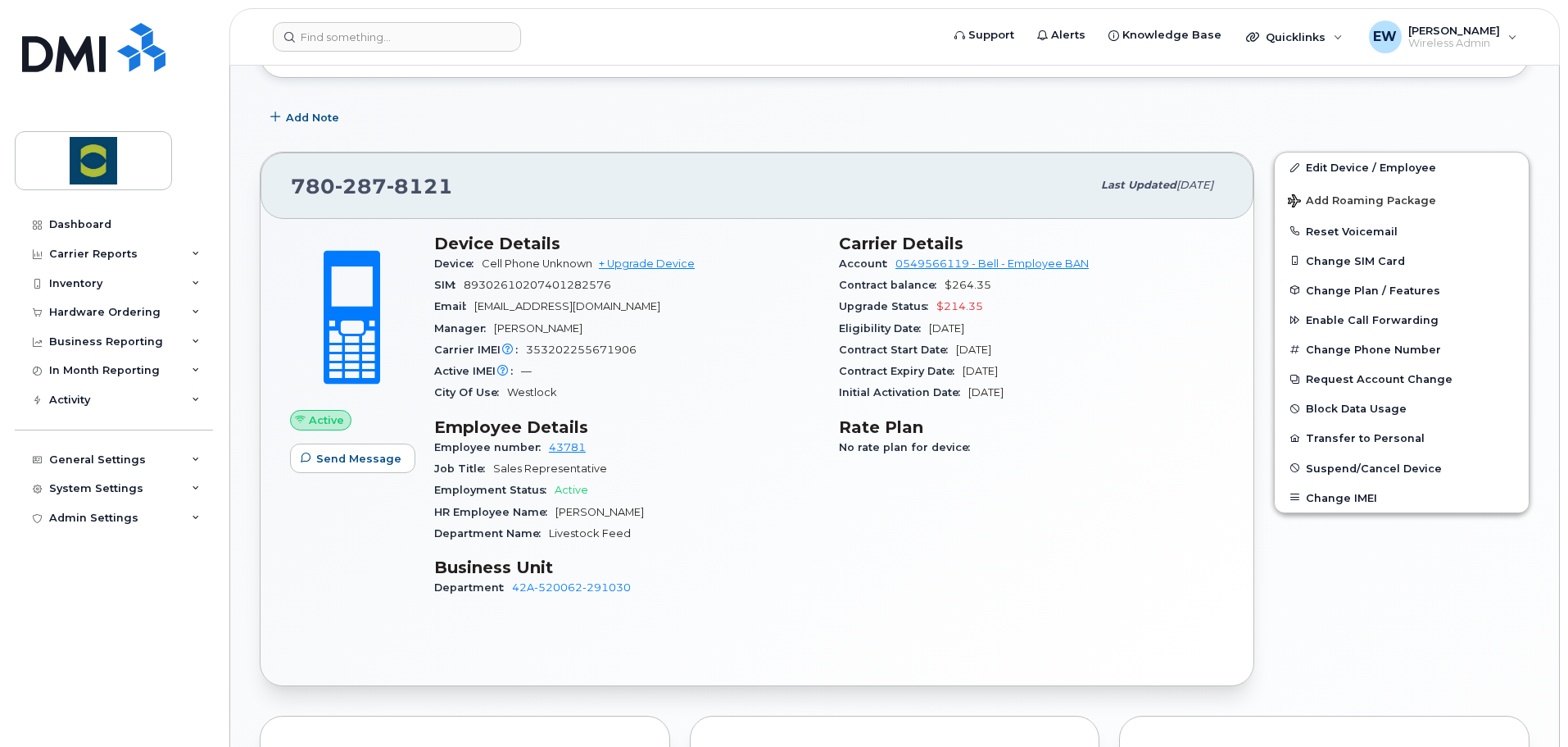
scroll to position [409, 0]
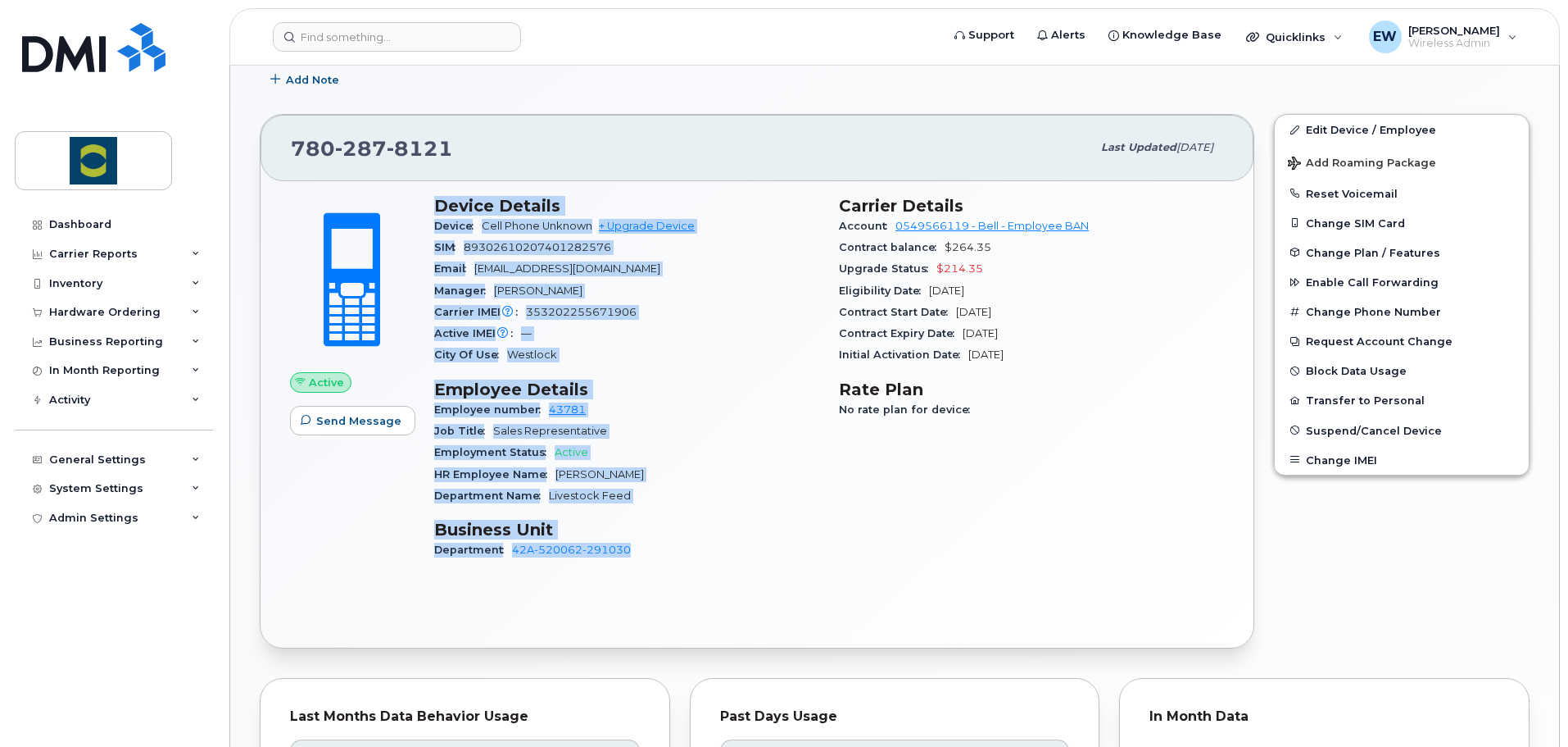
drag, startPoint x: 635, startPoint y: 549, endPoint x: 432, endPoint y: 204, distance: 400.3
click at [432, 204] on div "Device Details Device Cell Phone Unknown + Upgrade Device SIM 89302610207401282…" at bounding box center [626, 384] width 404 height 398
click at [651, 448] on div "Employment Status Active" at bounding box center [627, 451] width 385 height 21
drag, startPoint x: 661, startPoint y: 573, endPoint x: 430, endPoint y: 206, distance: 433.6
click at [430, 206] on div "Device Details Device Cell Phone Unknown + Upgrade Device SIM 89302610207401282…" at bounding box center [626, 384] width 404 height 398
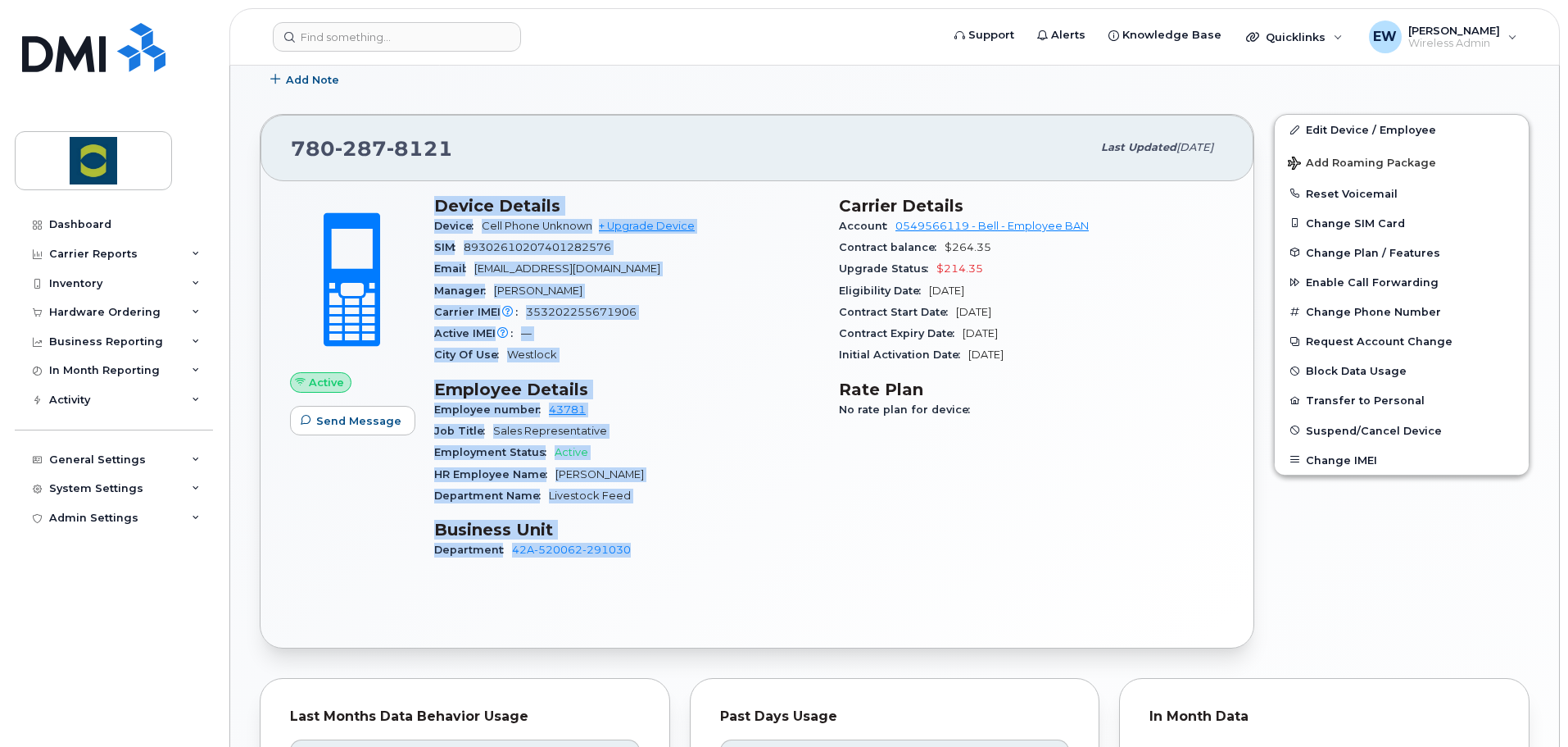
click at [742, 628] on div "Active Send Message Device Details Device Cell Phone Unknown + Upgrade Device S…" at bounding box center [757, 414] width 993 height 467
drag, startPoint x: 645, startPoint y: 550, endPoint x: 436, endPoint y: 203, distance: 405.1
click at [436, 203] on div "Device Details Device Cell Phone Unknown + Upgrade Device SIM 89302610207401282…" at bounding box center [626, 384] width 404 height 398
click at [792, 494] on div "Department Name Livestock Feed" at bounding box center [627, 495] width 385 height 21
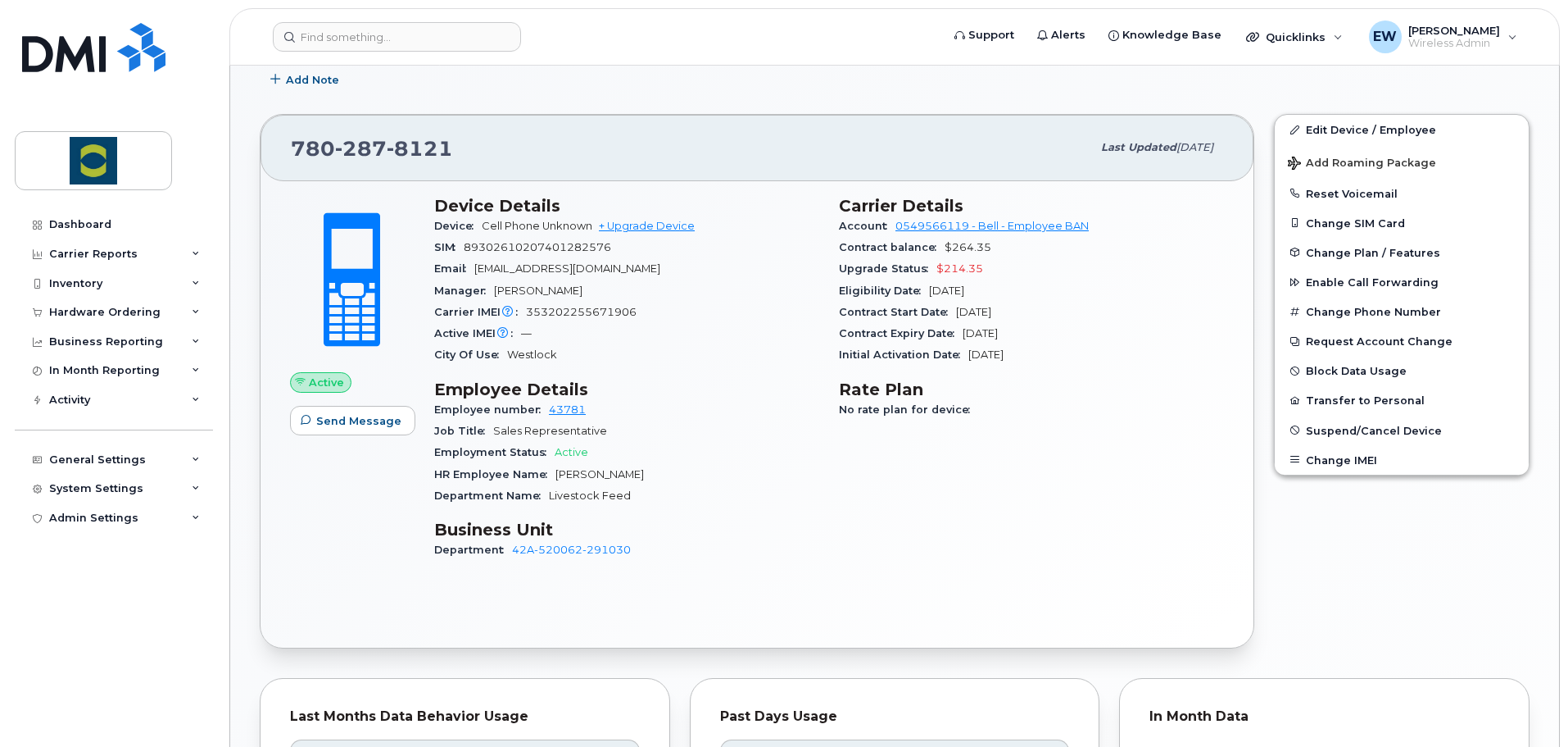
click at [652, 573] on div "Device Details Device Cell Phone Unknown + Upgrade Device SIM 89302610207401282…" at bounding box center [626, 384] width 404 height 398
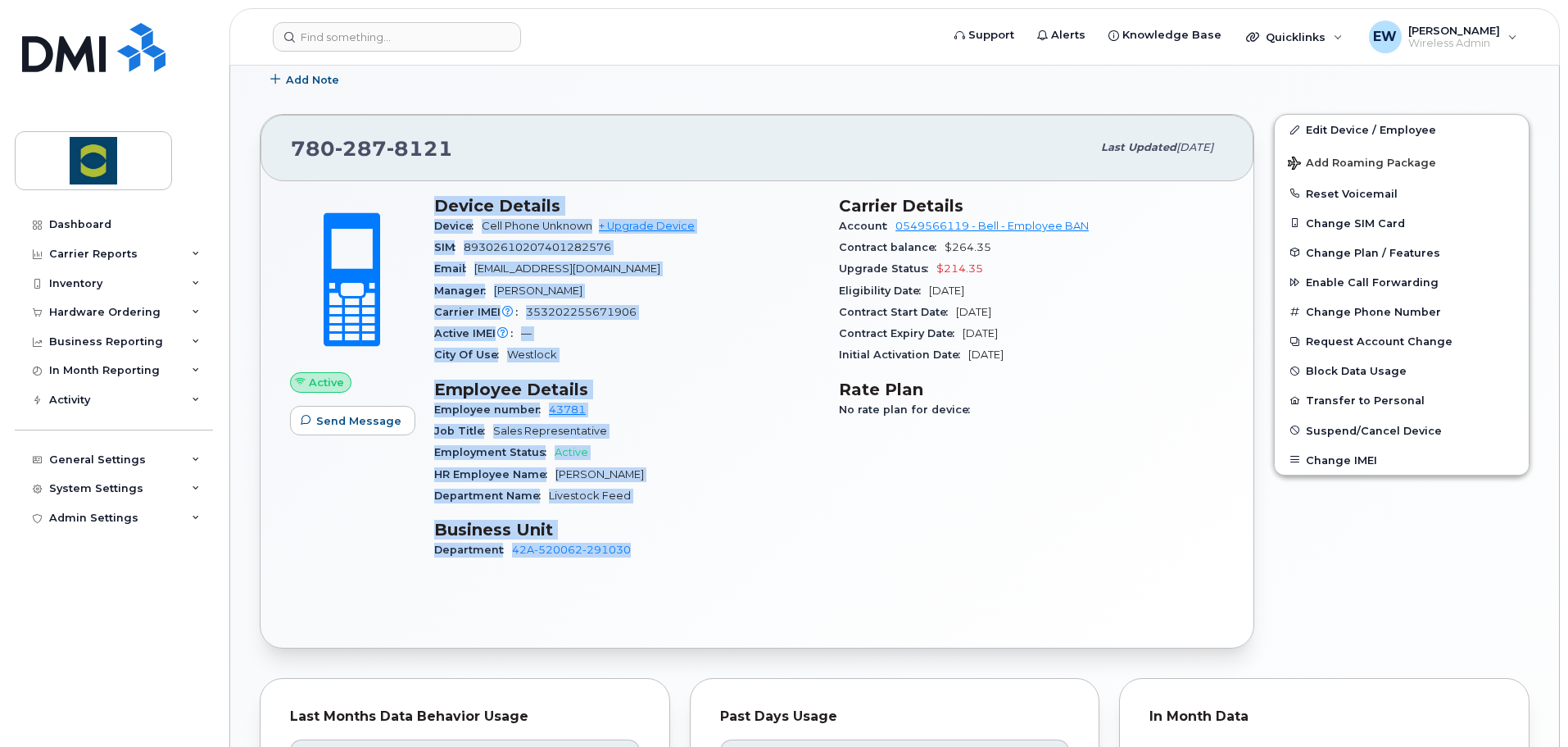
drag, startPoint x: 667, startPoint y: 557, endPoint x: 434, endPoint y: 204, distance: 423.0
click at [434, 204] on div "Device Details Device Cell Phone Unknown + Upgrade Device SIM 89302610207401282…" at bounding box center [626, 384] width 404 height 398
click at [650, 395] on h3 "Employee Details" at bounding box center [627, 389] width 385 height 20
drag, startPoint x: 652, startPoint y: 547, endPoint x: 431, endPoint y: 213, distance: 400.5
click at [431, 213] on div "Device Details Device Cell Phone Unknown + Upgrade Device SIM 89302610207401282…" at bounding box center [626, 384] width 404 height 398
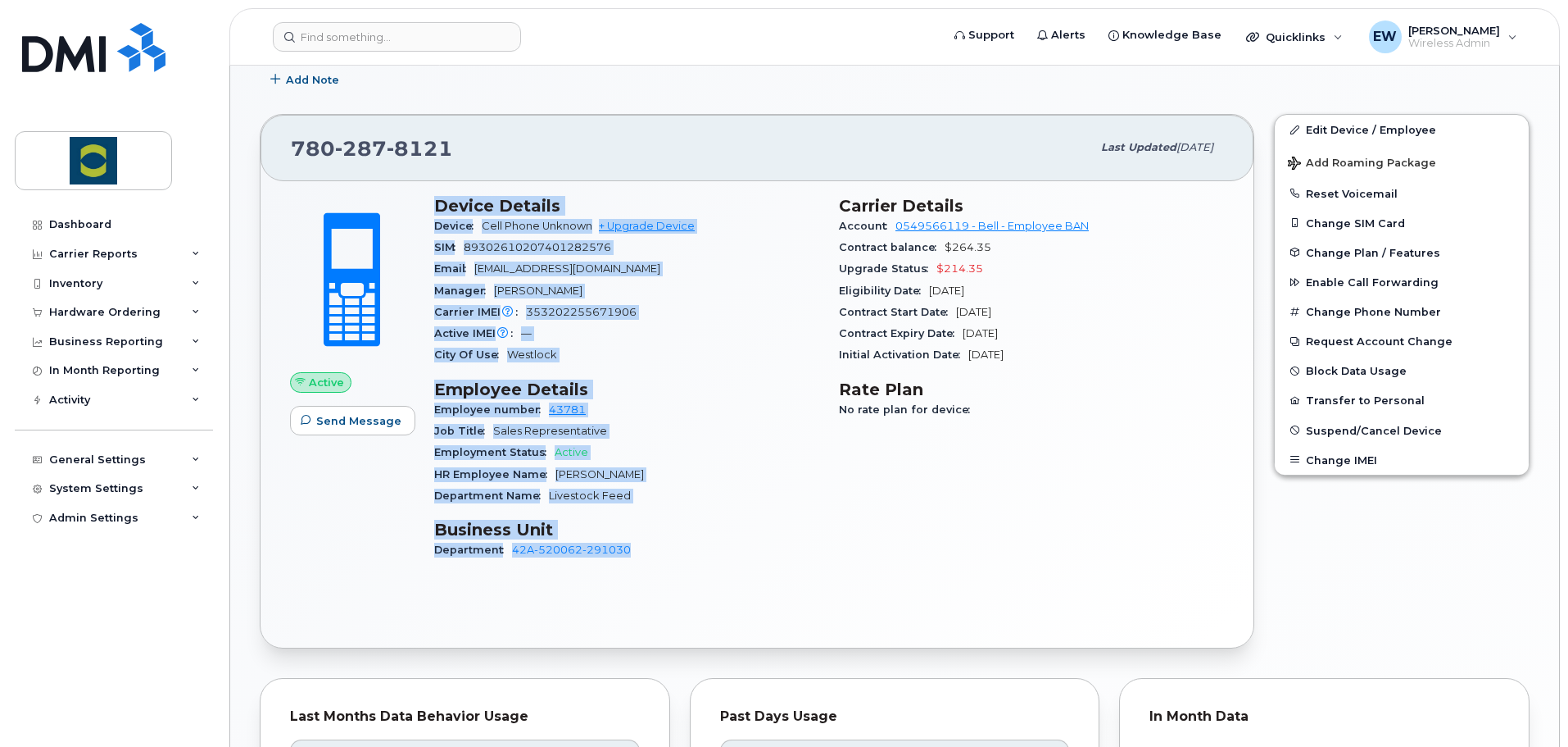
click at [694, 456] on div "Employment Status Active" at bounding box center [627, 451] width 385 height 21
drag, startPoint x: 660, startPoint y: 559, endPoint x: 423, endPoint y: 212, distance: 420.2
click at [423, 212] on div "Active Send Message Device Details Device Cell Phone Unknown + Upgrade Device S…" at bounding box center [757, 384] width 953 height 398
click at [661, 445] on div "Employment Status Active" at bounding box center [627, 451] width 385 height 21
drag, startPoint x: 655, startPoint y: 572, endPoint x: 440, endPoint y: 186, distance: 441.8
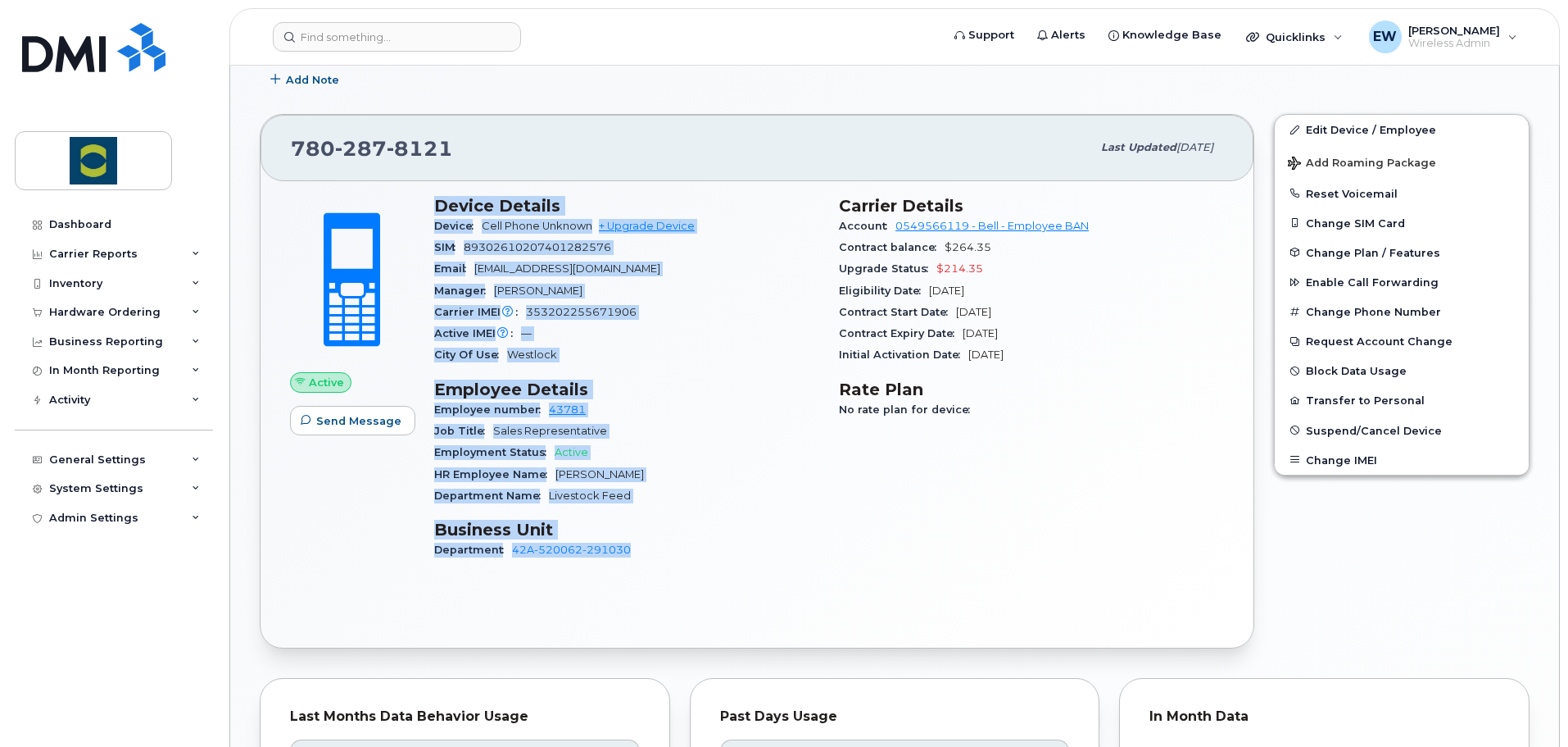
click at [440, 186] on div "Device Details Device Cell Phone Unknown + Upgrade Device SIM 89302610207401282…" at bounding box center [626, 384] width 404 height 398
click at [642, 381] on h3 "Employee Details" at bounding box center [627, 389] width 385 height 20
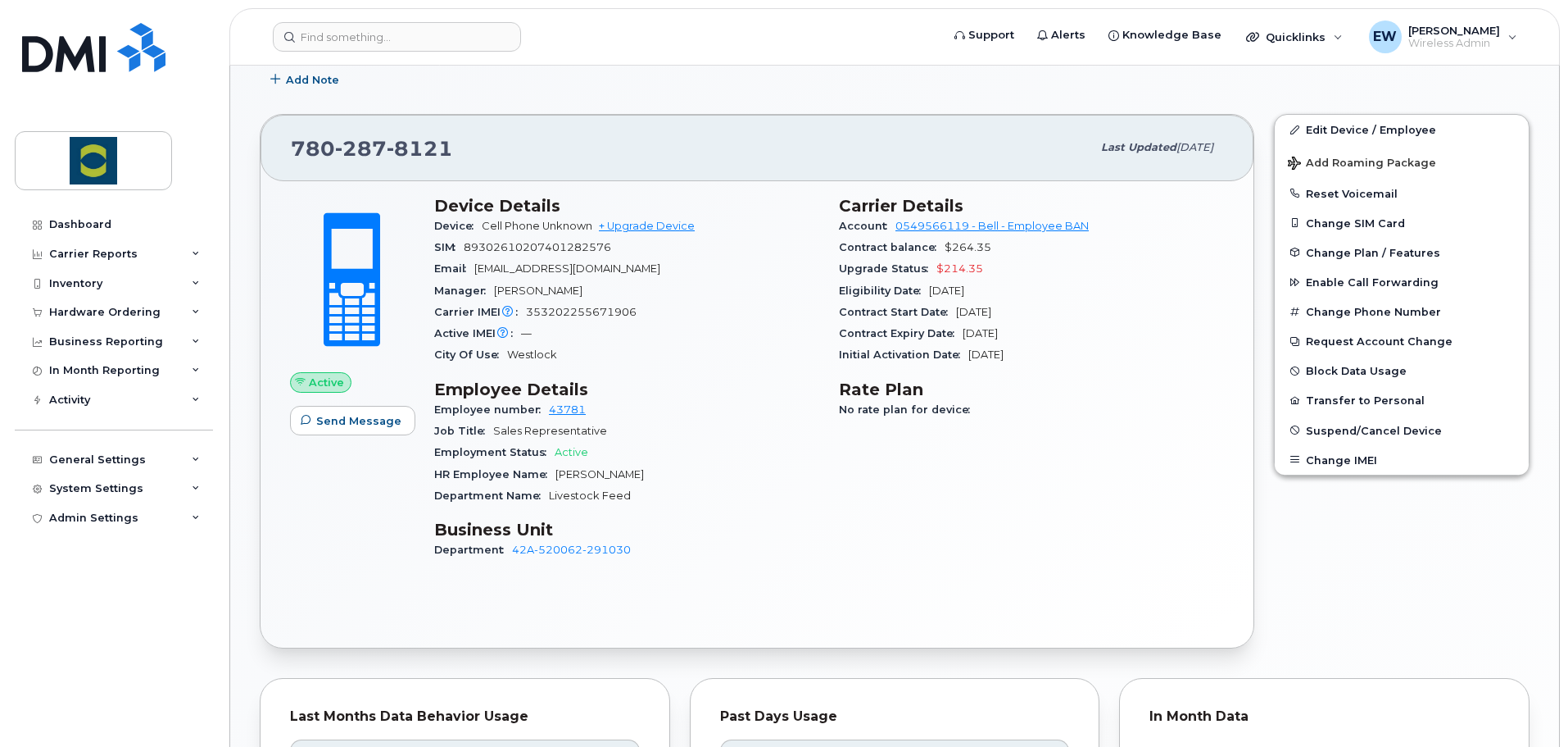
click at [661, 574] on div "Device Details Device Cell Phone Unknown + Upgrade Device SIM 89302610207401282…" at bounding box center [626, 384] width 404 height 398
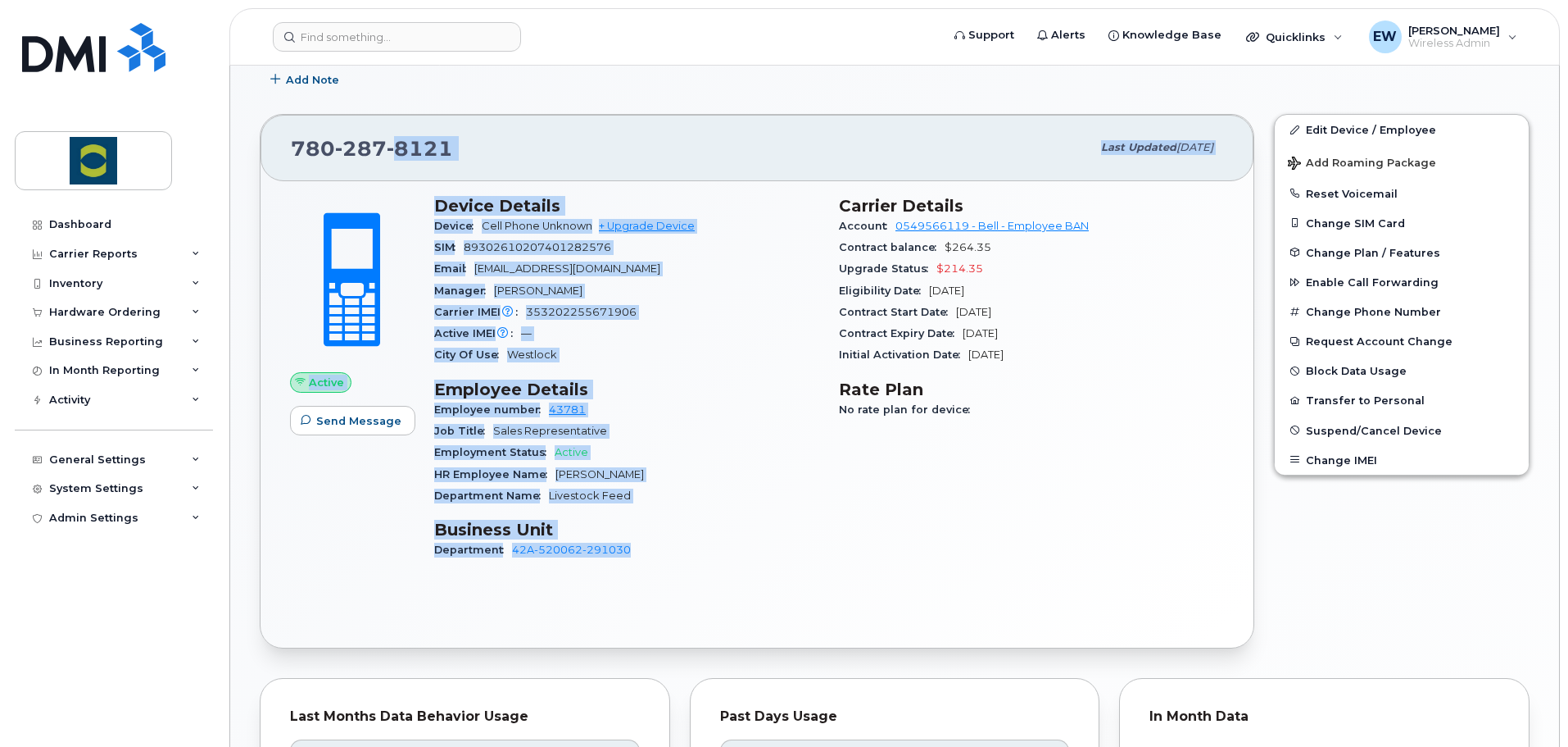
drag, startPoint x: 659, startPoint y: 577, endPoint x: 397, endPoint y: 150, distance: 501.0
click at [397, 150] on div "780 287 8121 Last updated Sep 17, 2025 Active Send Message Device Details Devic…" at bounding box center [757, 380] width 994 height 534
click at [674, 362] on div "City Of Use Westlock" at bounding box center [627, 355] width 385 height 21
drag, startPoint x: 681, startPoint y: 574, endPoint x: 437, endPoint y: 202, distance: 444.9
click at [437, 202] on div "Device Details Device Cell Phone Unknown + Upgrade Device SIM 89302610207401282…" at bounding box center [626, 384] width 404 height 398
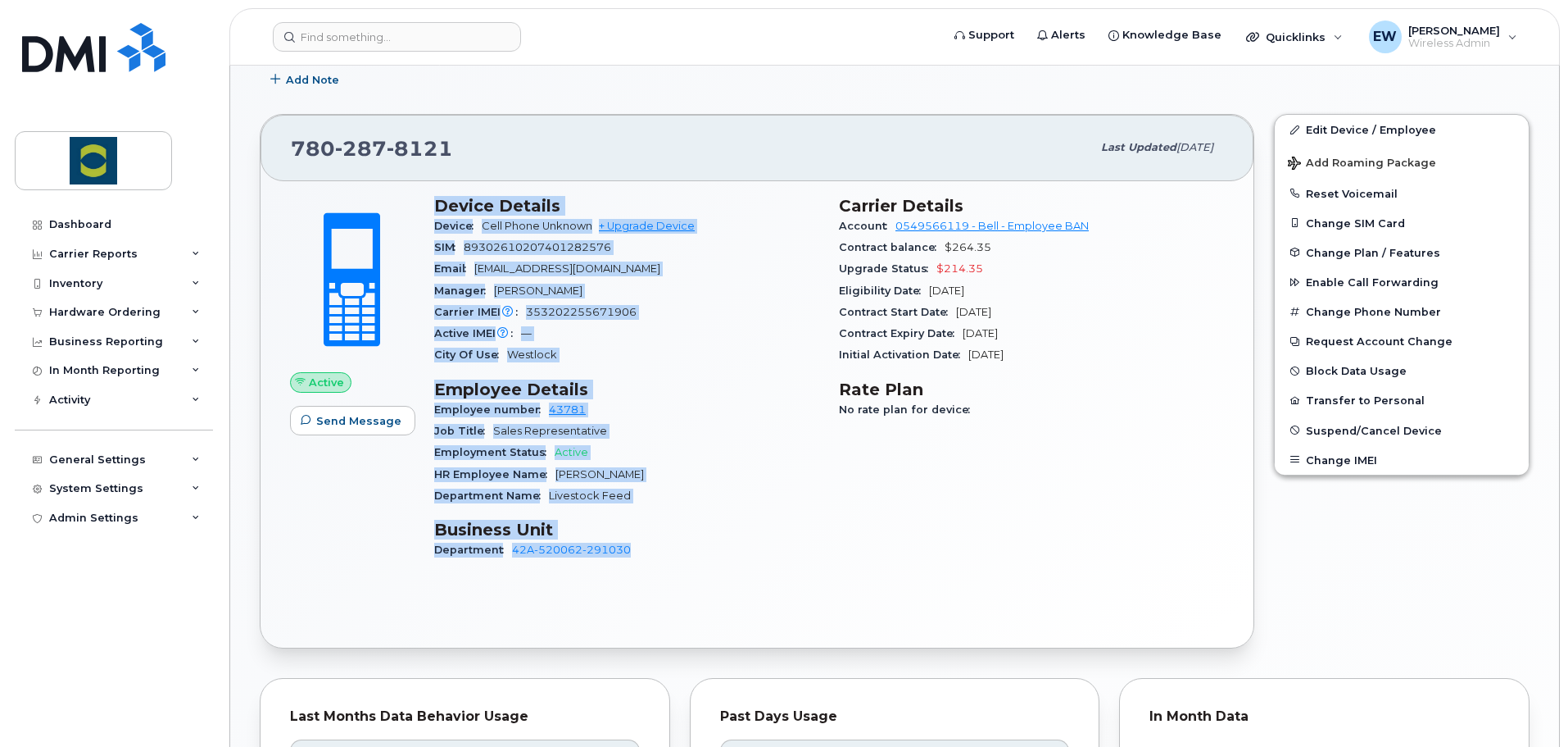
click at [701, 473] on div "HR Employee Name Colten Brenneis" at bounding box center [627, 473] width 385 height 21
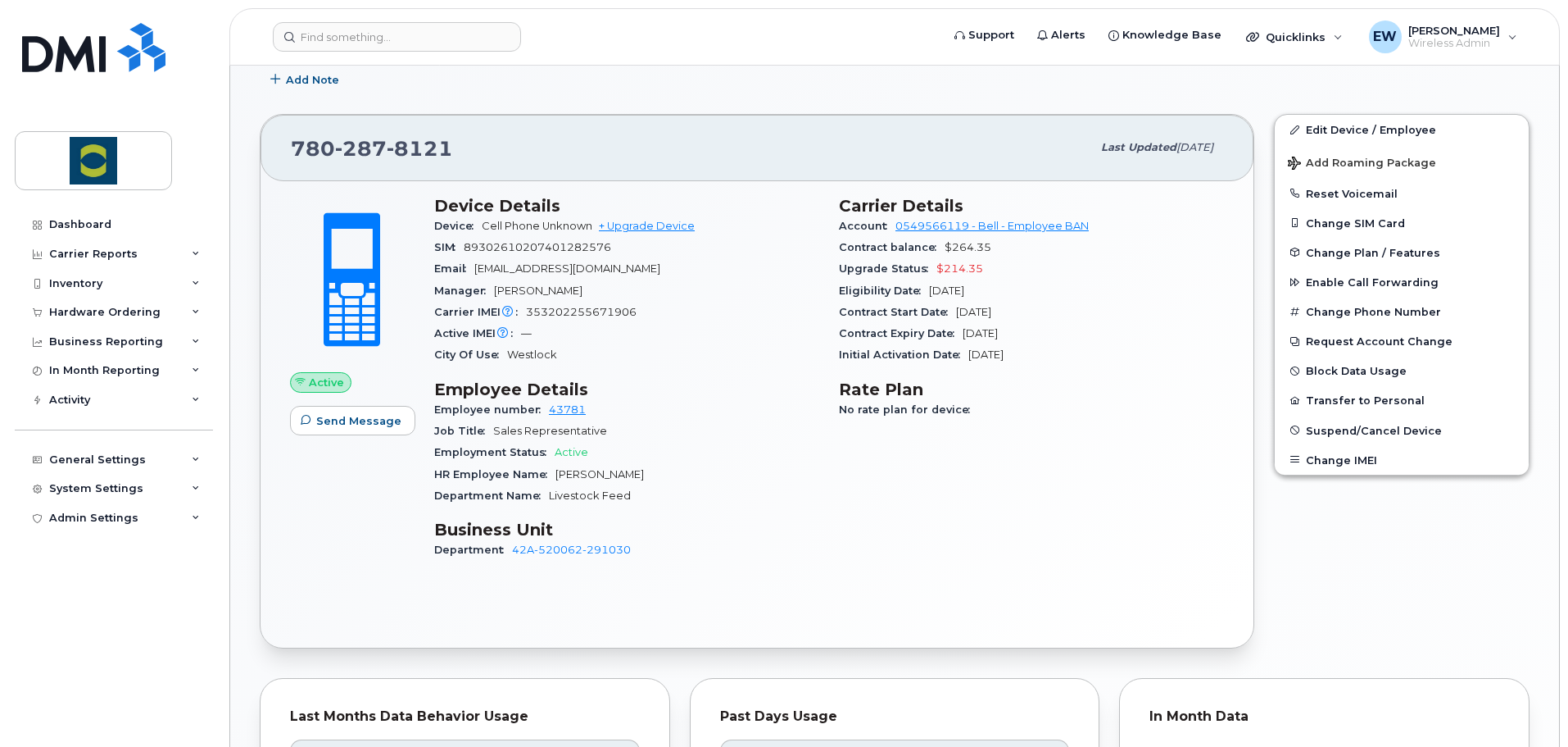
click at [657, 567] on div "Device Details Device Cell Phone Unknown + Upgrade Device SIM 89302610207401282…" at bounding box center [626, 384] width 404 height 398
click at [755, 564] on div "Device Details Device Cell Phone Unknown + Upgrade Device SIM 89302610207401282…" at bounding box center [626, 384] width 404 height 398
drag, startPoint x: 800, startPoint y: 575, endPoint x: 790, endPoint y: 575, distance: 10.0
click at [800, 575] on div "Device Details Device Cell Phone Unknown + Upgrade Device SIM 89302610207401282…" at bounding box center [626, 384] width 404 height 398
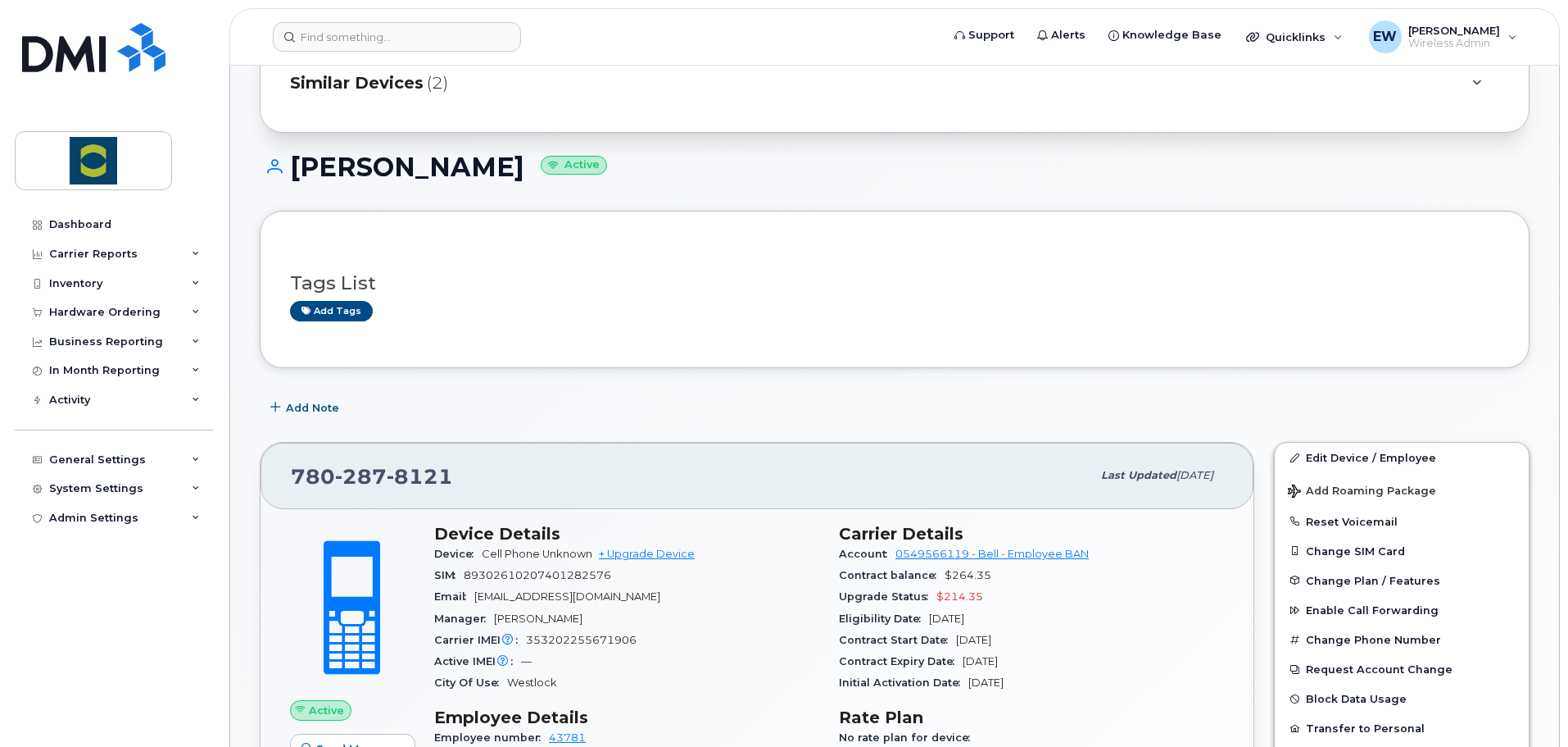
scroll to position [0, 0]
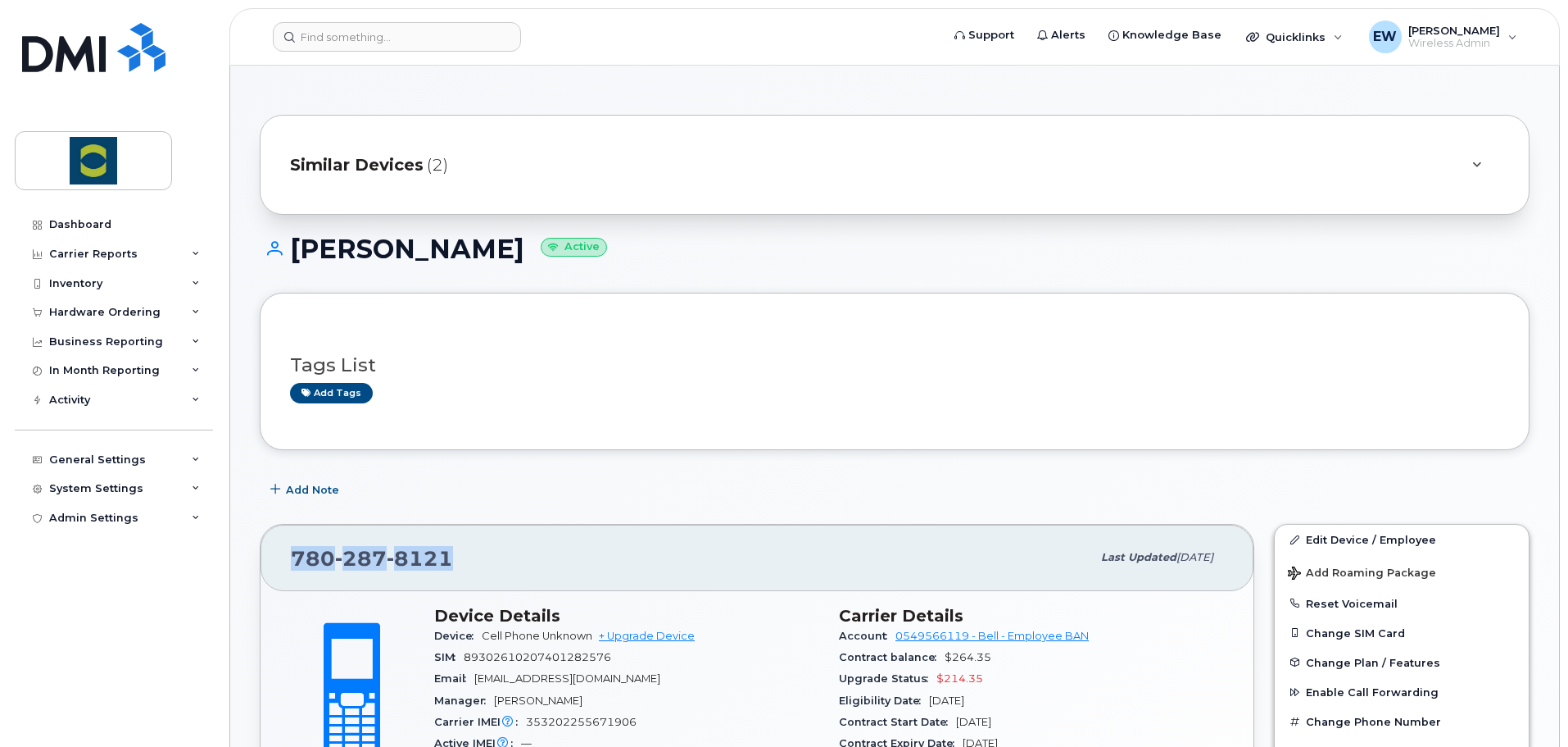
drag, startPoint x: 449, startPoint y: 565, endPoint x: 270, endPoint y: 571, distance: 179.1
click at [270, 571] on div "780 287 8121 Last updated Sep 17, 2025" at bounding box center [757, 557] width 993 height 66
copy span "780 287 8121"
